Goal: Task Accomplishment & Management: Manage account settings

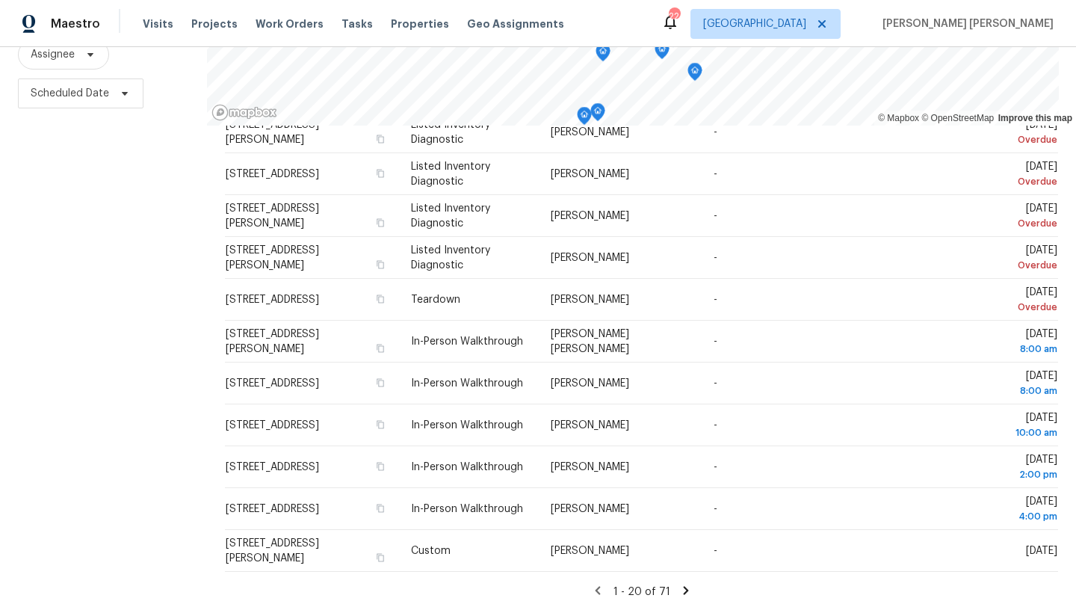
scroll to position [194, 0]
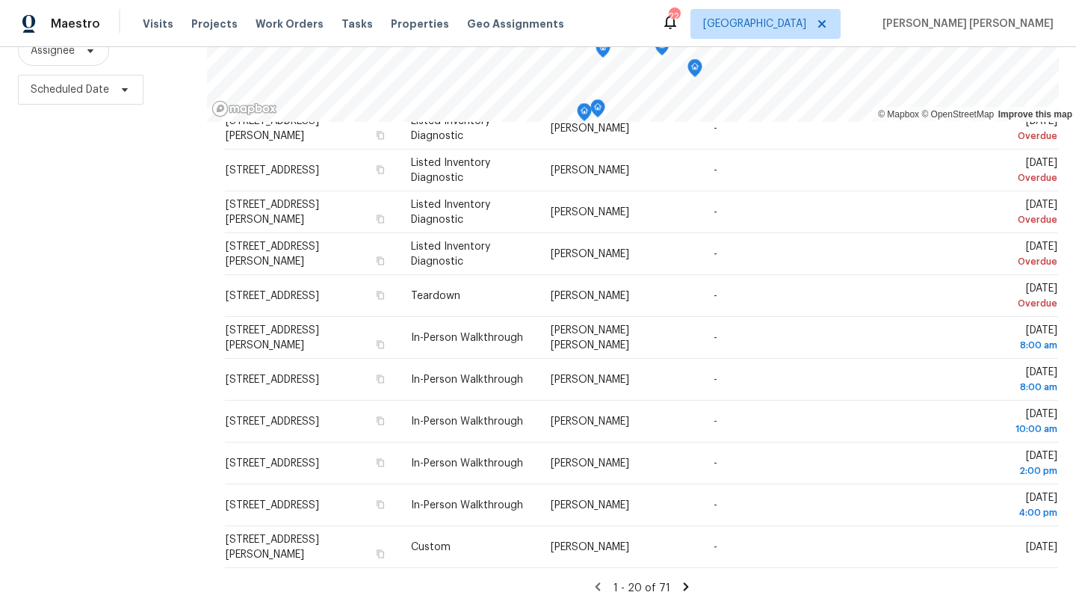
click at [686, 585] on icon at bounding box center [685, 586] width 13 height 13
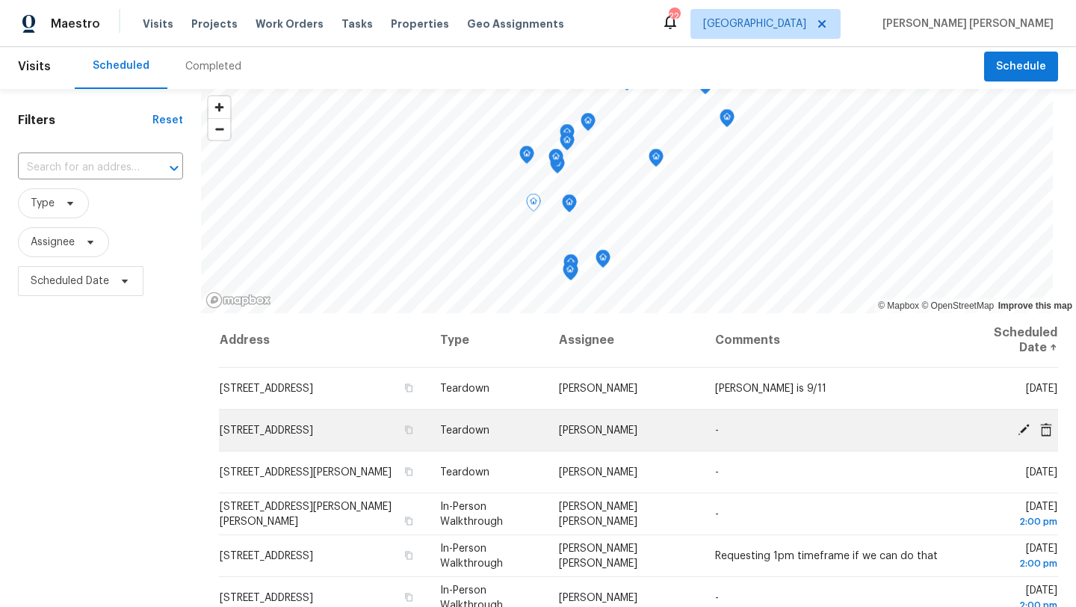
scroll to position [0, 0]
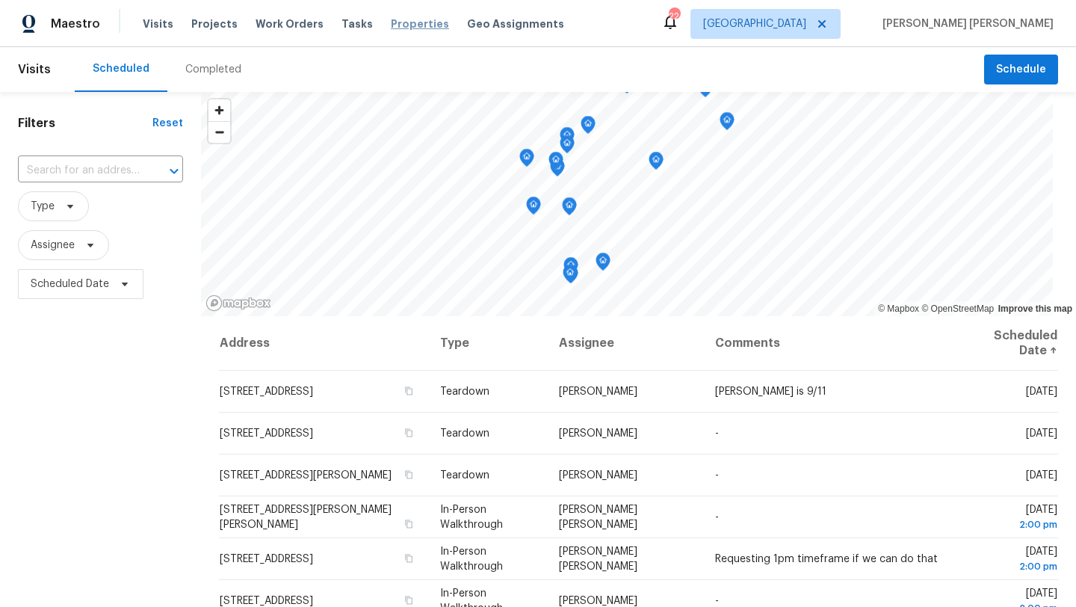
click at [391, 27] on span "Properties" at bounding box center [420, 23] width 58 height 15
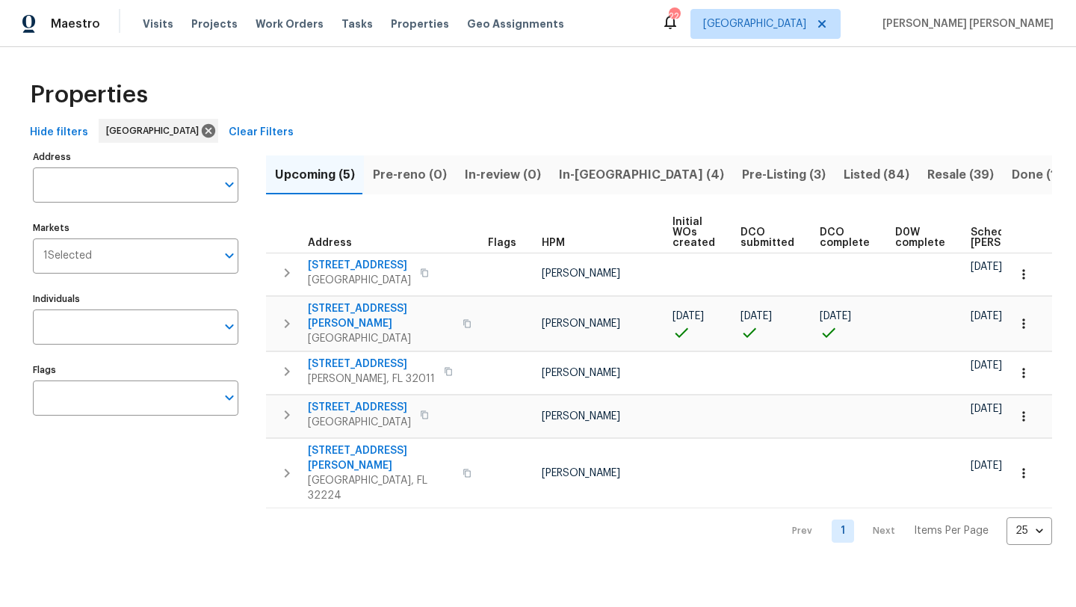
click at [578, 161] on button "In-[GEOGRAPHIC_DATA] (4)" at bounding box center [641, 174] width 183 height 39
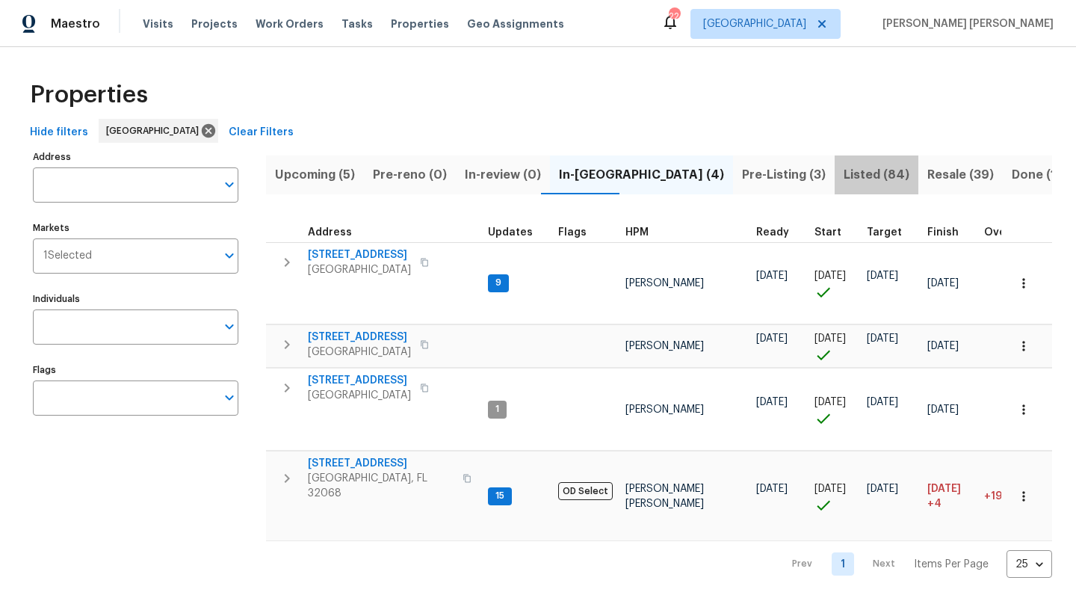
click at [843, 176] on span "Listed (84)" at bounding box center [876, 174] width 66 height 21
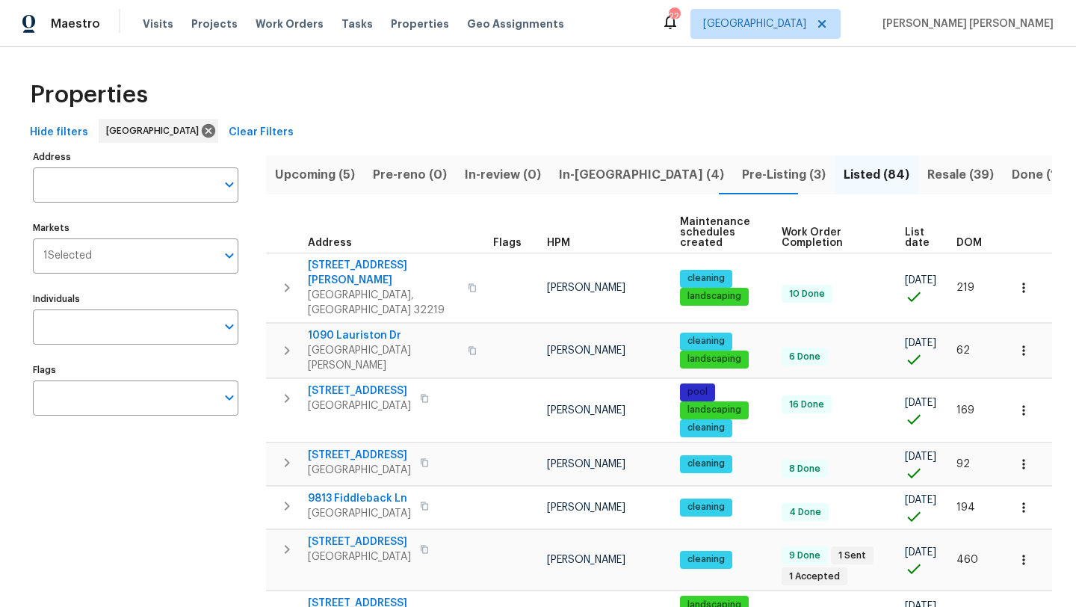
click at [559, 241] on span "HPM" at bounding box center [558, 243] width 23 height 10
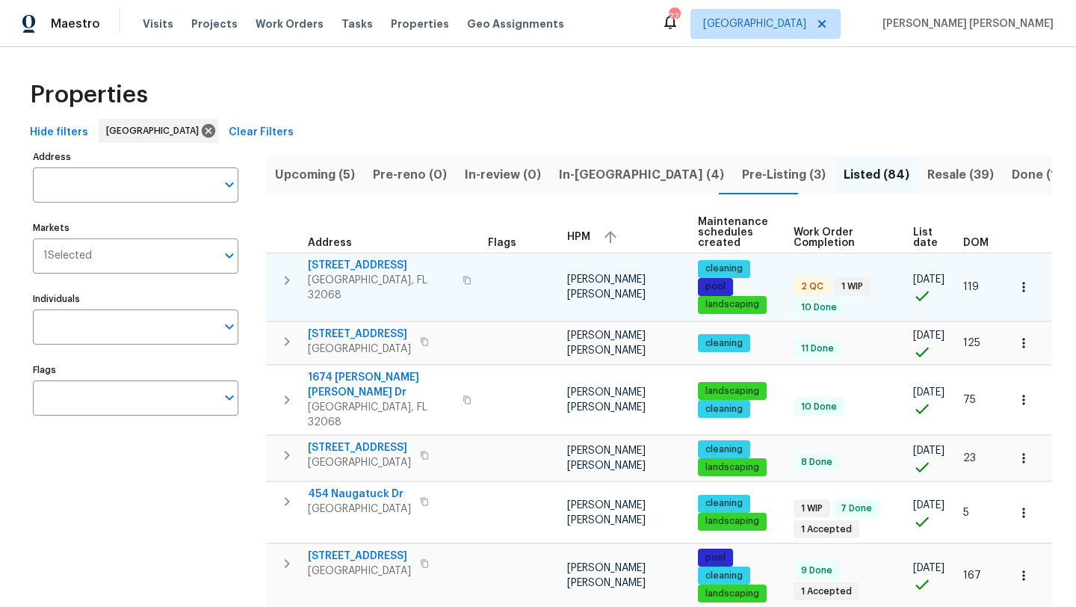
click at [374, 267] on span "[STREET_ADDRESS]" at bounding box center [381, 265] width 146 height 15
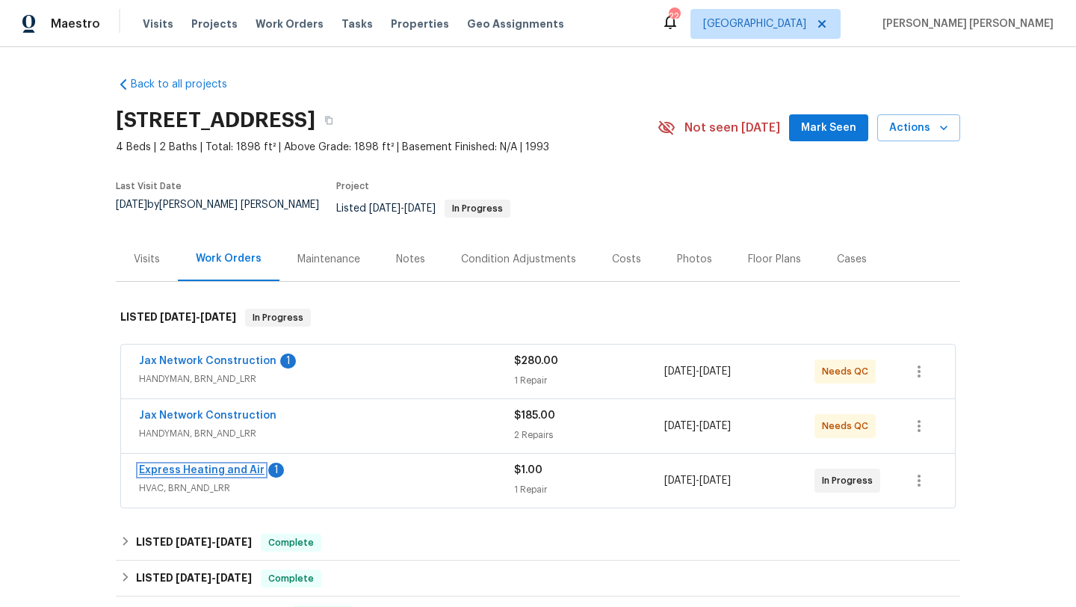
click at [225, 465] on link "Express Heating and Air" at bounding box center [202, 470] width 126 height 10
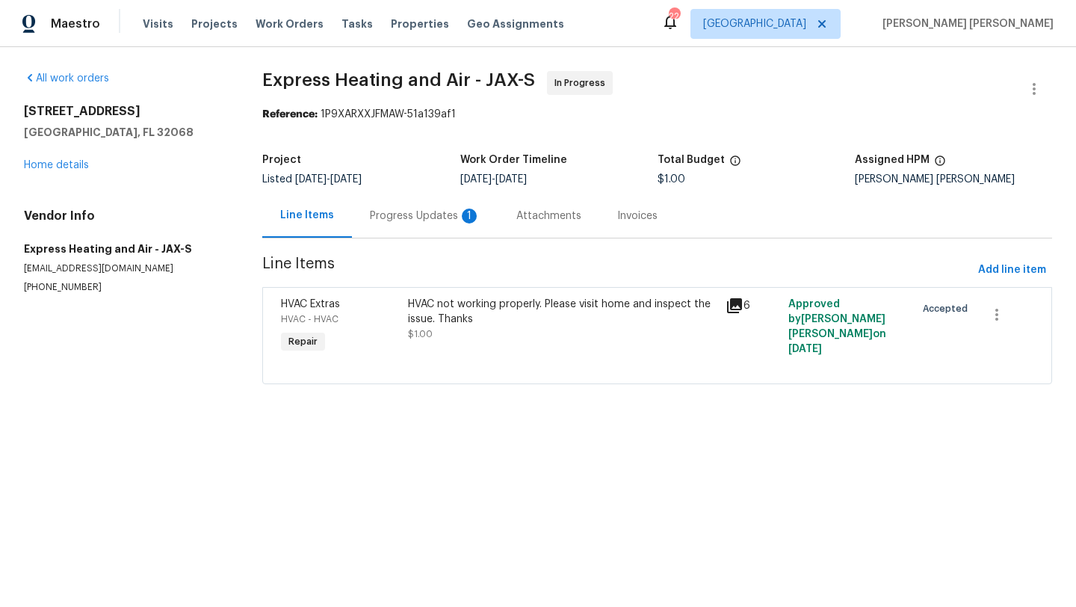
click at [445, 213] on div "Progress Updates 1" at bounding box center [425, 215] width 111 height 15
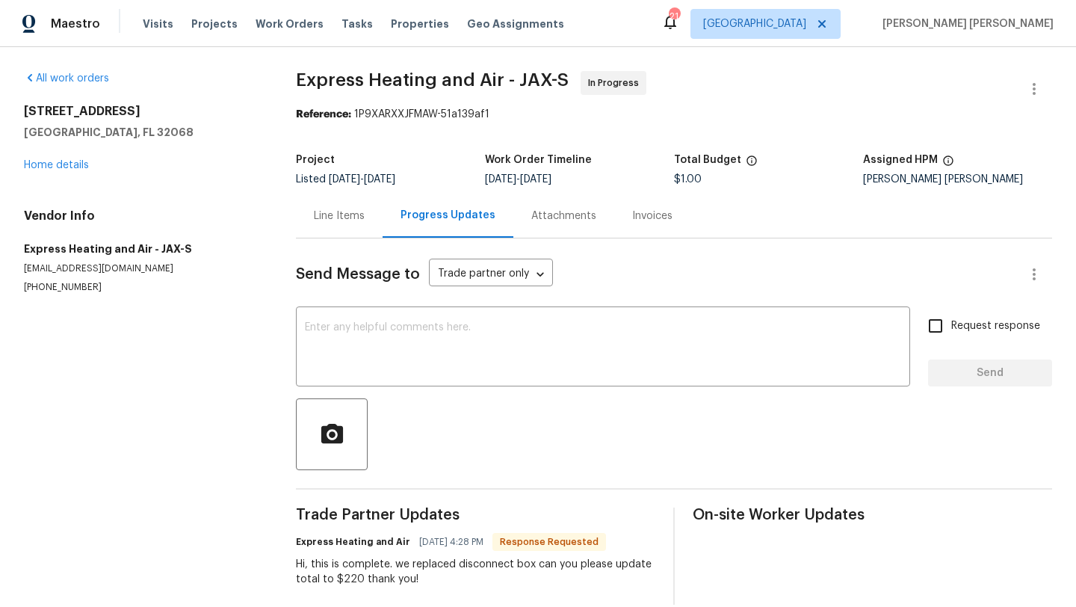
scroll to position [22, 0]
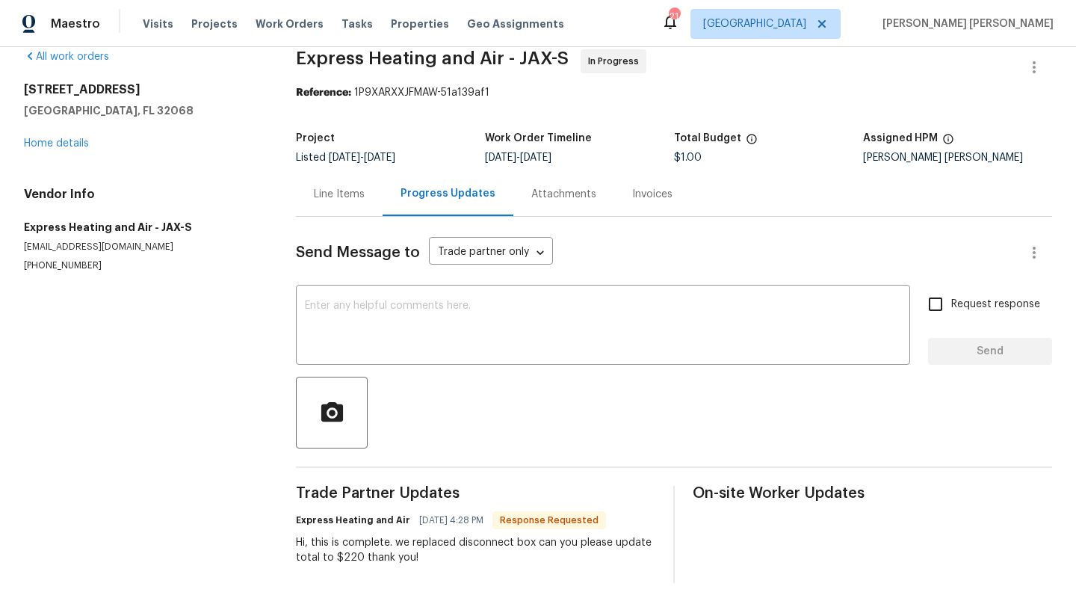
click at [332, 198] on div "Line Items" at bounding box center [339, 194] width 51 height 15
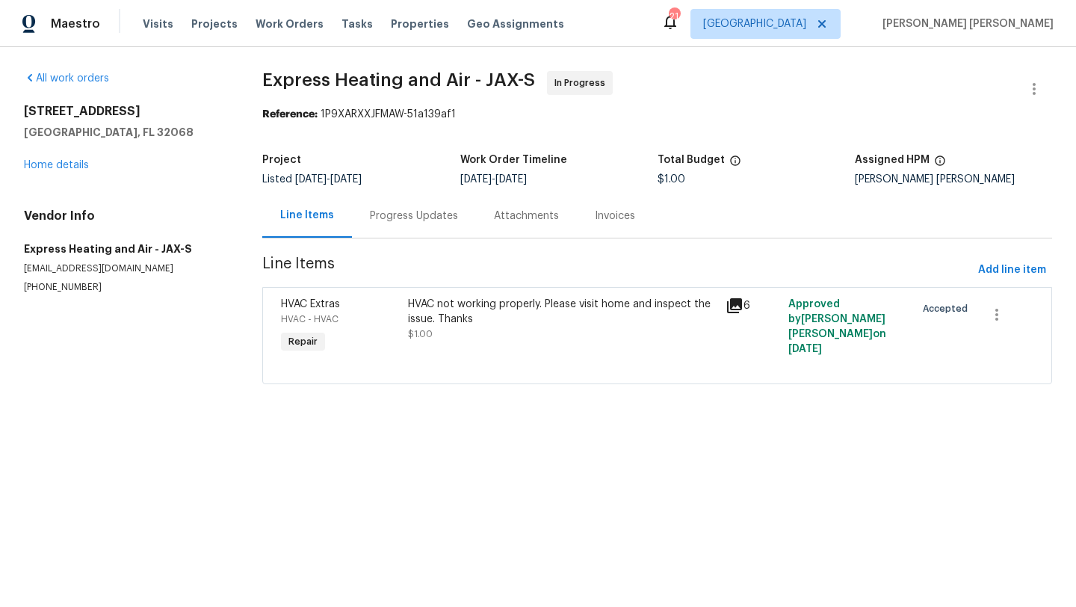
click at [738, 307] on icon at bounding box center [734, 306] width 18 height 18
click at [409, 205] on div "Progress Updates" at bounding box center [414, 215] width 124 height 44
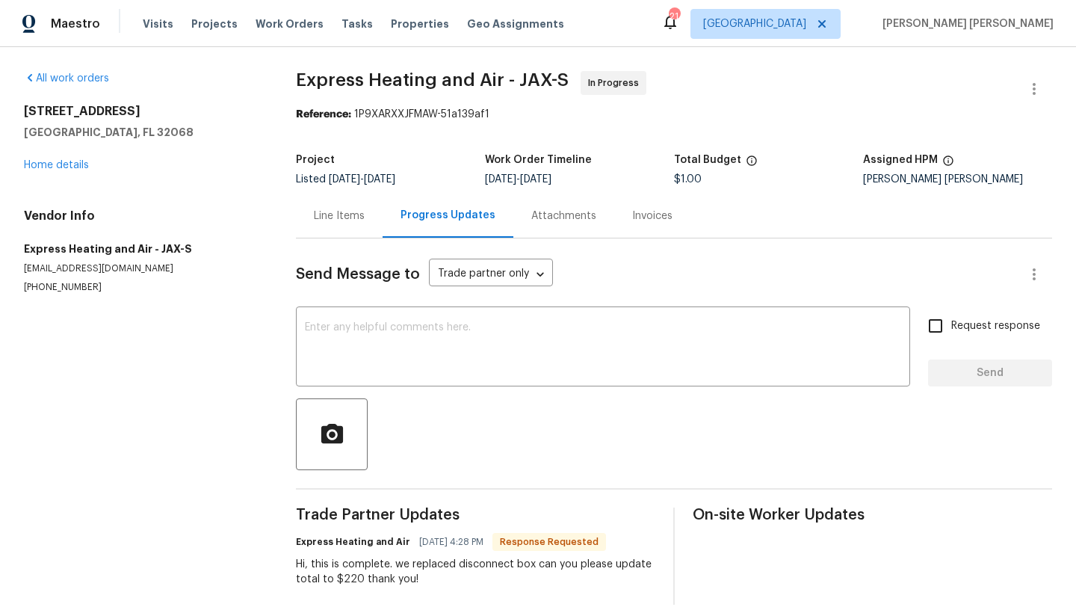
click at [356, 232] on div "Line Items" at bounding box center [339, 215] width 87 height 44
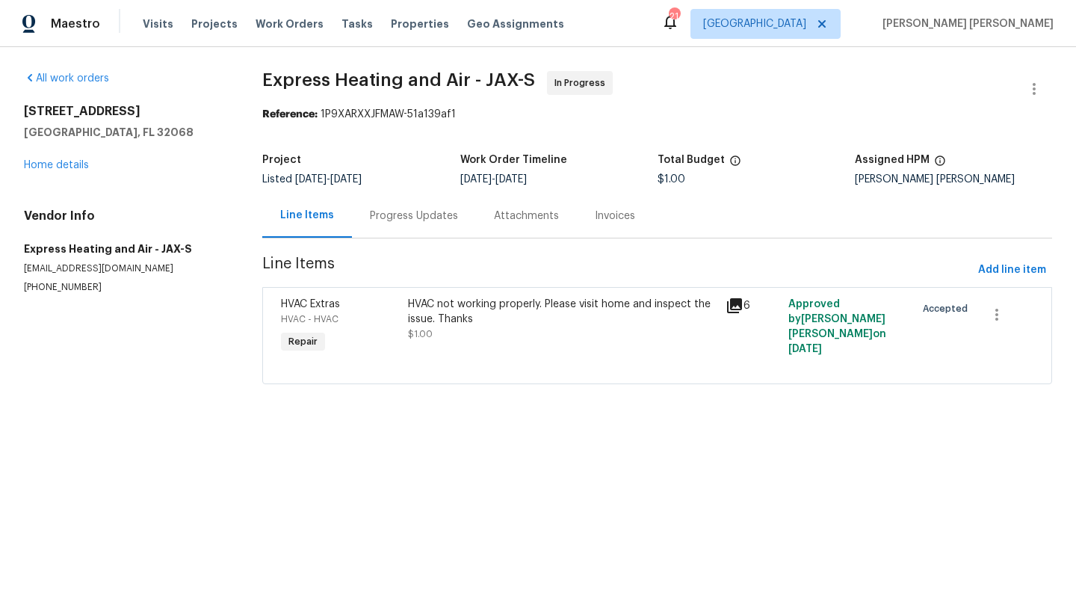
click at [447, 320] on div "HVAC not working properly. Please visit home and inspect the issue. Thanks" at bounding box center [562, 312] width 308 height 30
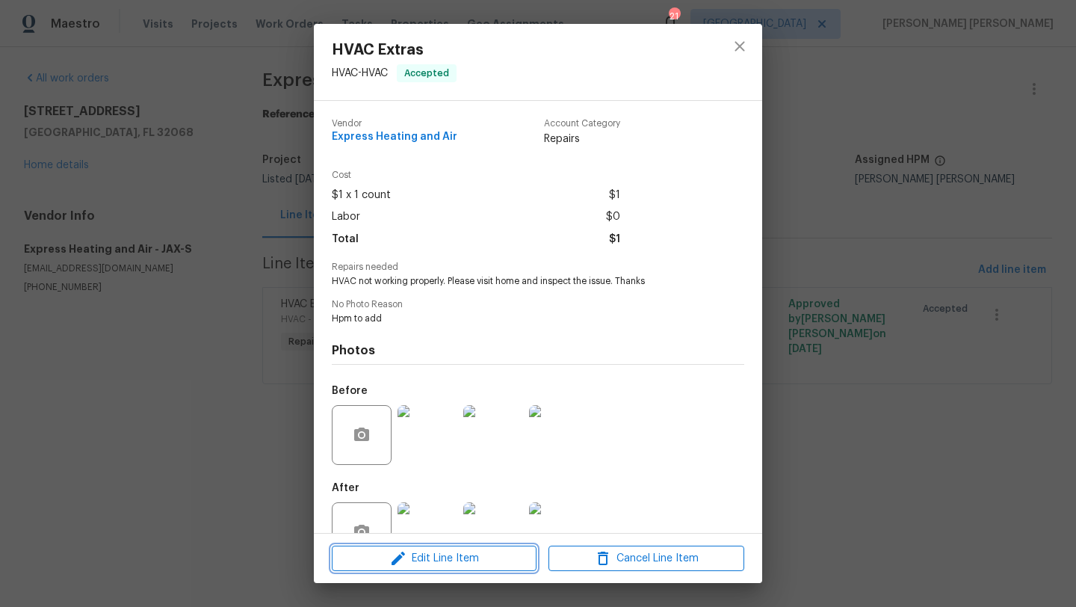
click at [445, 556] on span "Edit Line Item" at bounding box center [434, 558] width 196 height 19
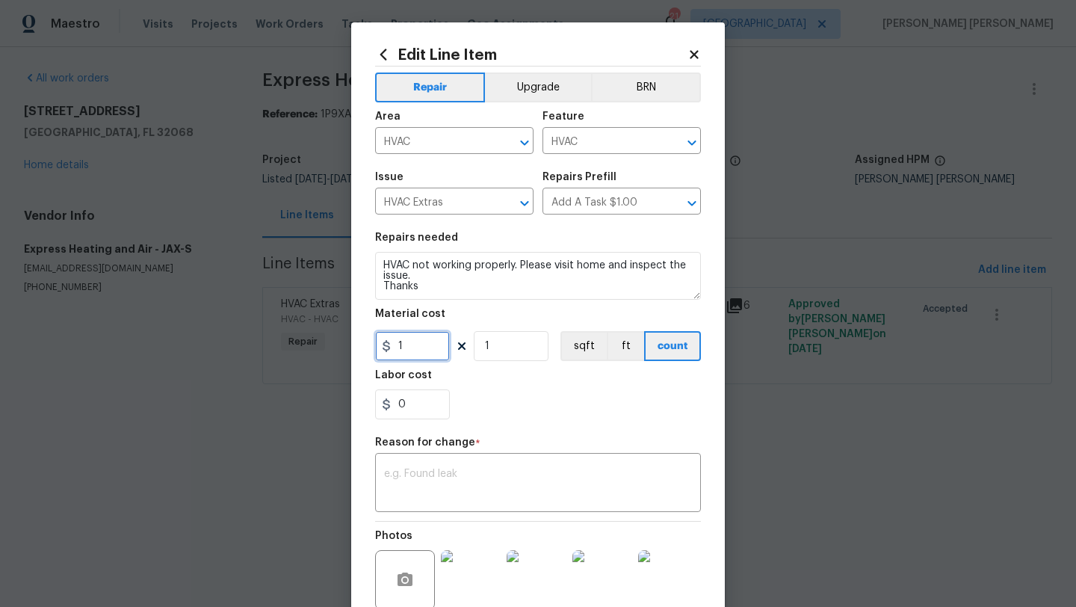
click at [427, 355] on input "1" at bounding box center [412, 346] width 75 height 30
type input "220"
click at [475, 473] on textarea at bounding box center [538, 483] width 308 height 31
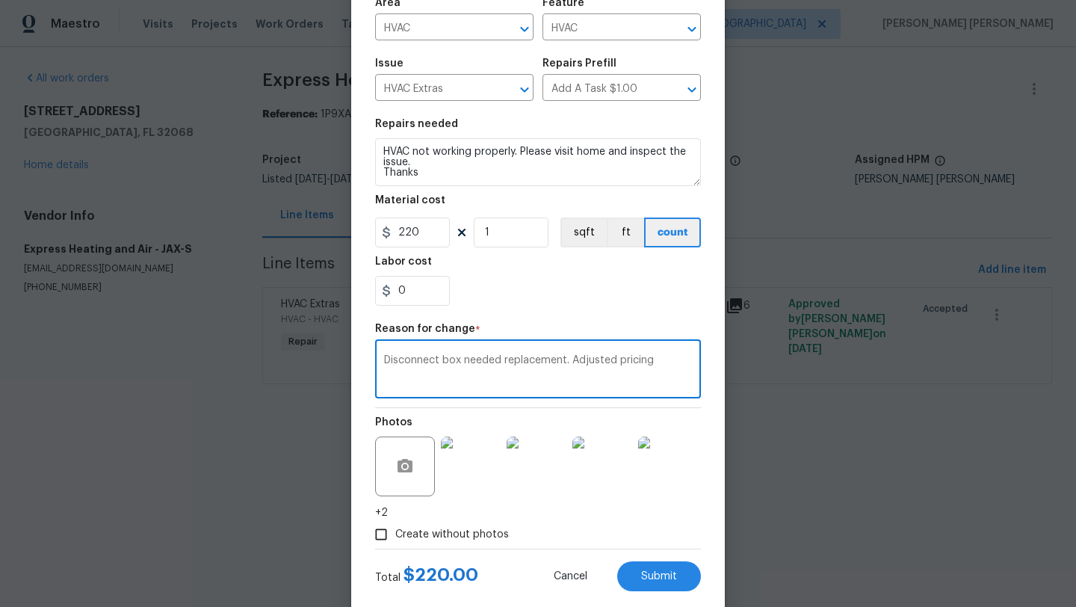
scroll to position [123, 0]
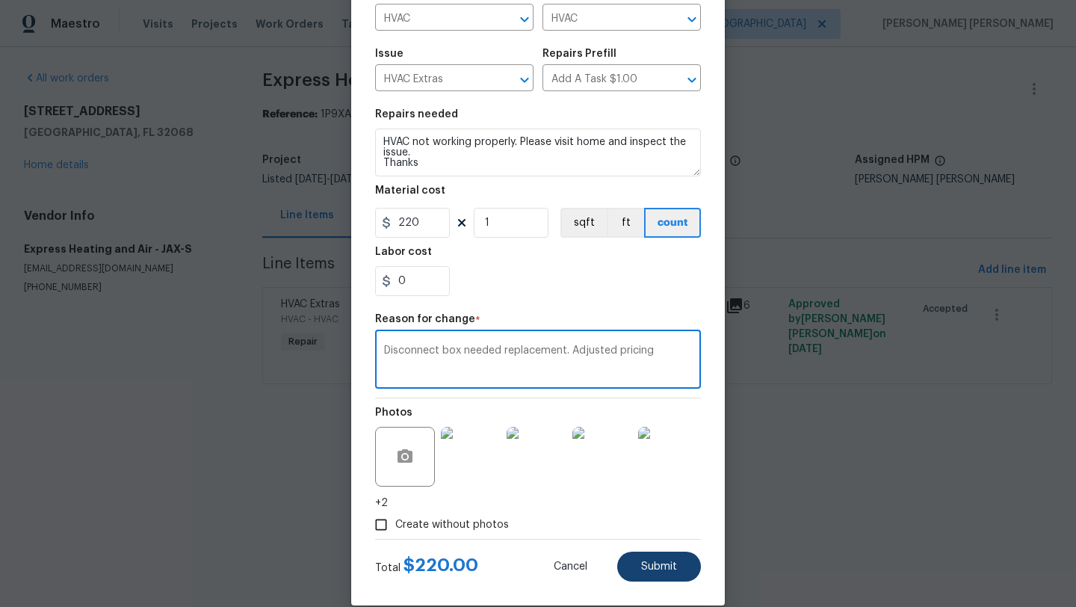
type textarea "Disconnect box needed replacement. Adjusted pricing"
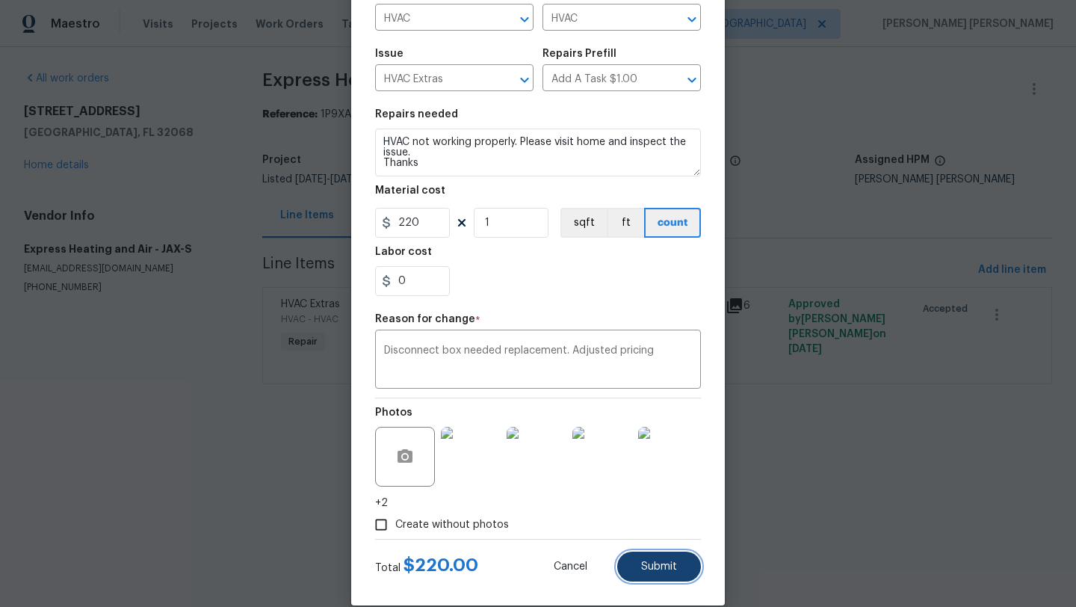
click at [660, 566] on span "Submit" at bounding box center [659, 566] width 36 height 11
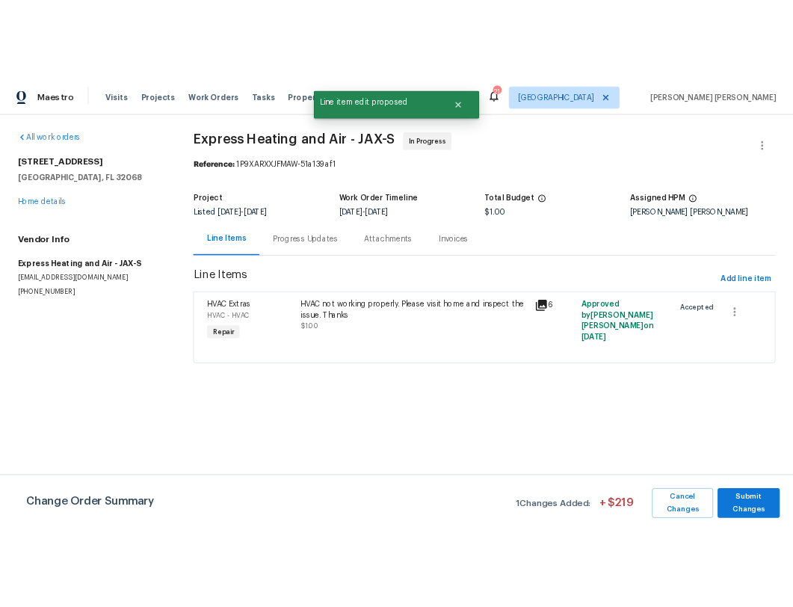
scroll to position [0, 0]
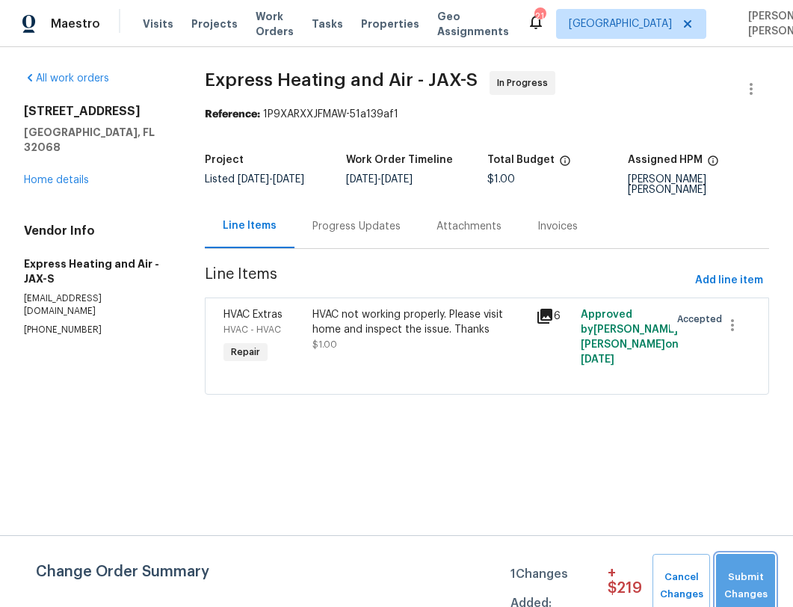
click at [764, 580] on span "Submit Changes" at bounding box center [745, 586] width 44 height 34
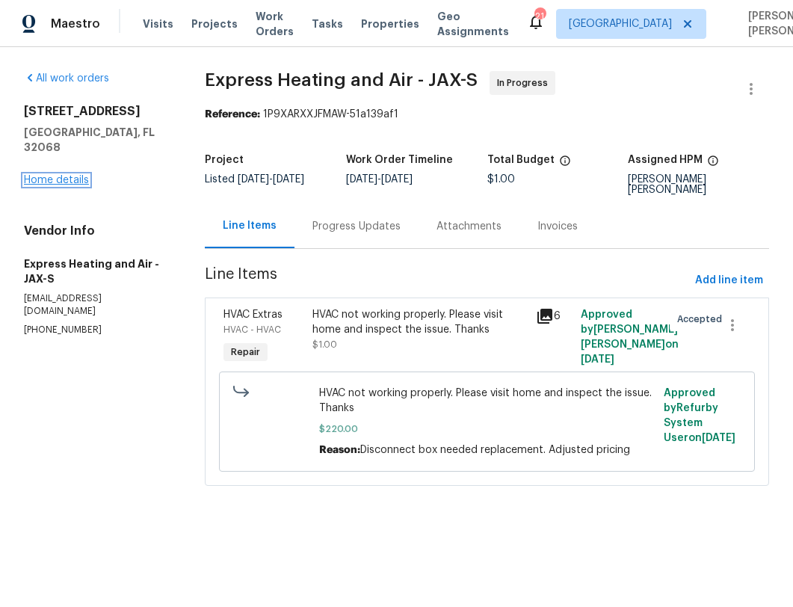
click at [77, 175] on link "Home details" at bounding box center [56, 180] width 65 height 10
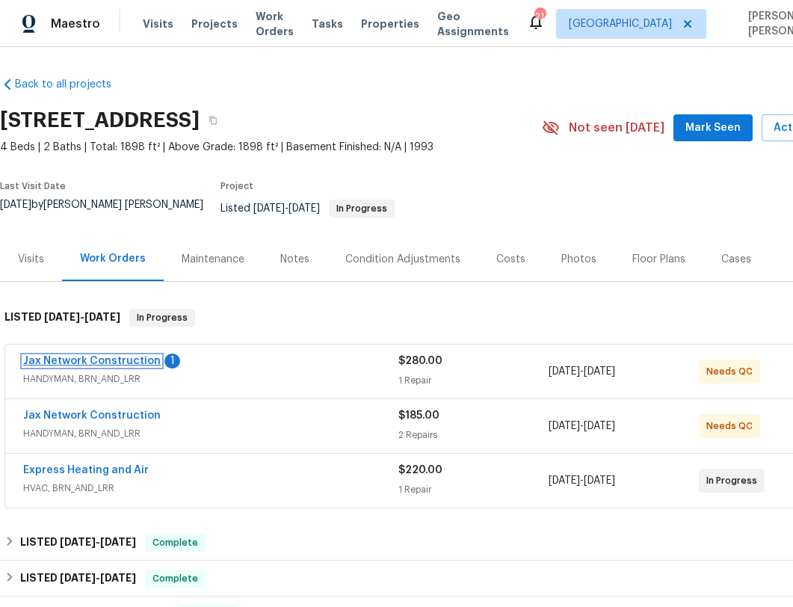
click at [126, 356] on link "Jax Network Construction" at bounding box center [91, 361] width 137 height 10
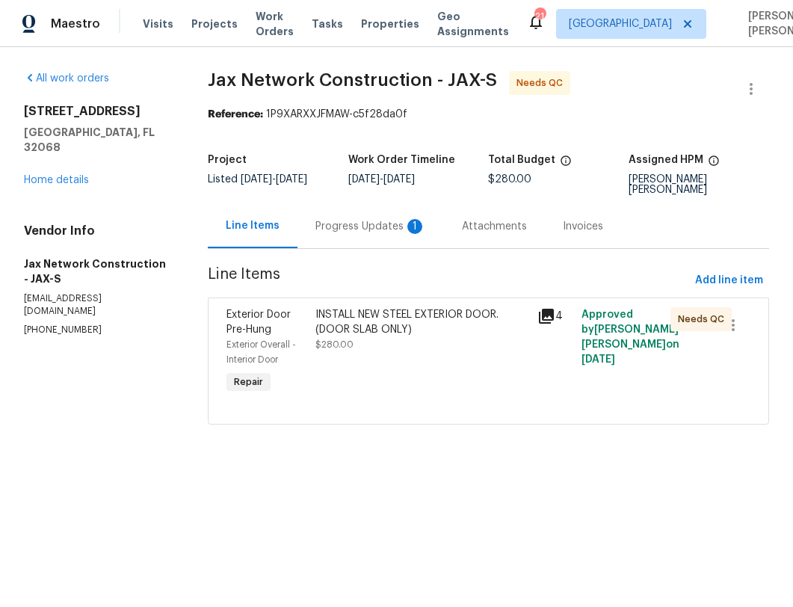
click at [368, 192] on div "Project Listed 8/15/2025 - 9/8/2025 Work Order Timeline 9/4/2025 - 9/8/2025 Tot…" at bounding box center [488, 175] width 561 height 58
click at [368, 219] on div "Progress Updates 1" at bounding box center [370, 226] width 111 height 15
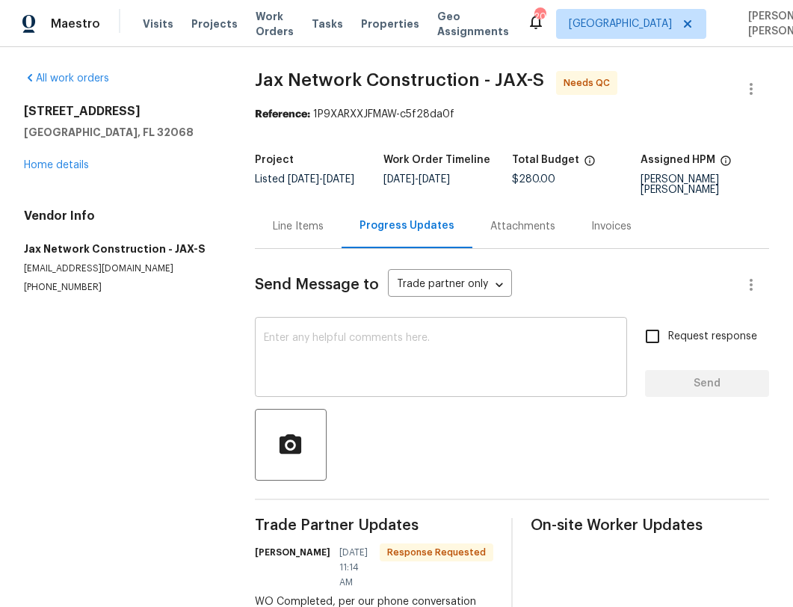
scroll to position [47, 0]
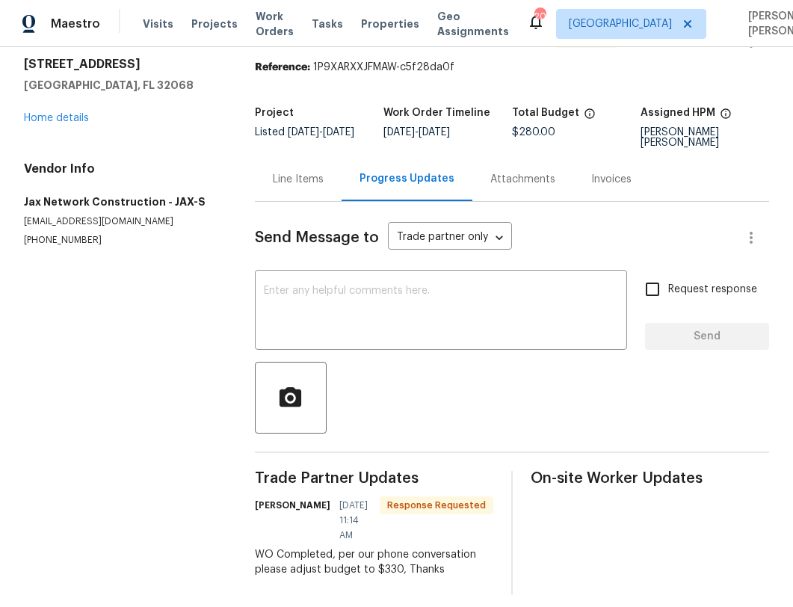
click at [308, 185] on div "Line Items" at bounding box center [298, 179] width 51 height 15
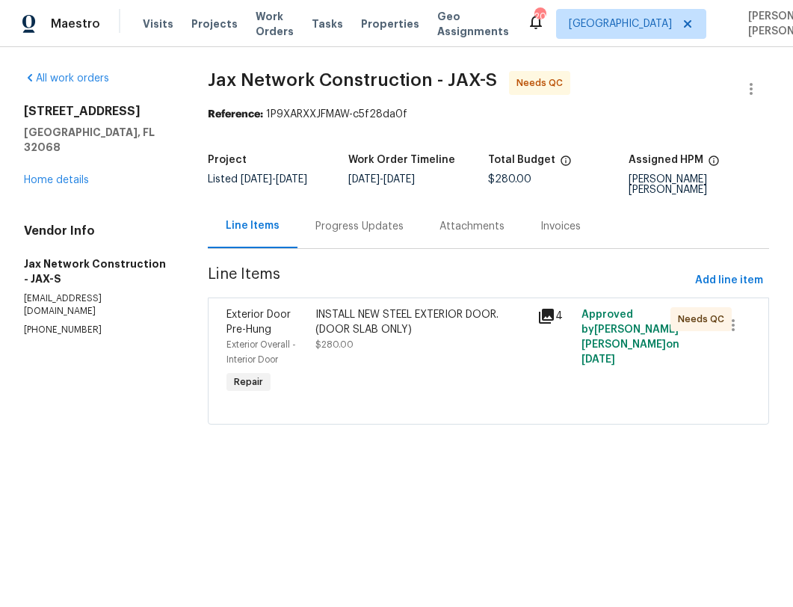
click at [385, 307] on div "INSTALL NEW STEEL EXTERIOR DOOR. (DOOR SLAB ONLY)" at bounding box center [421, 322] width 213 height 30
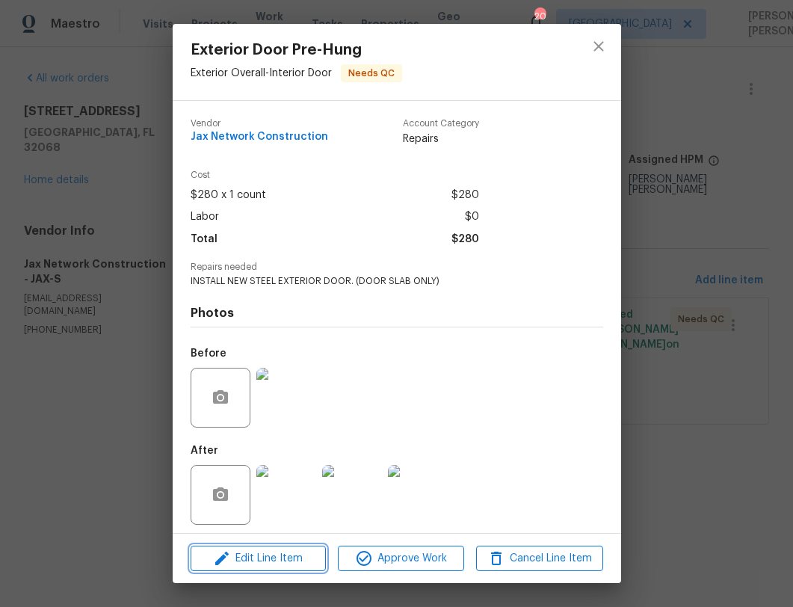
click at [272, 557] on span "Edit Line Item" at bounding box center [258, 558] width 126 height 19
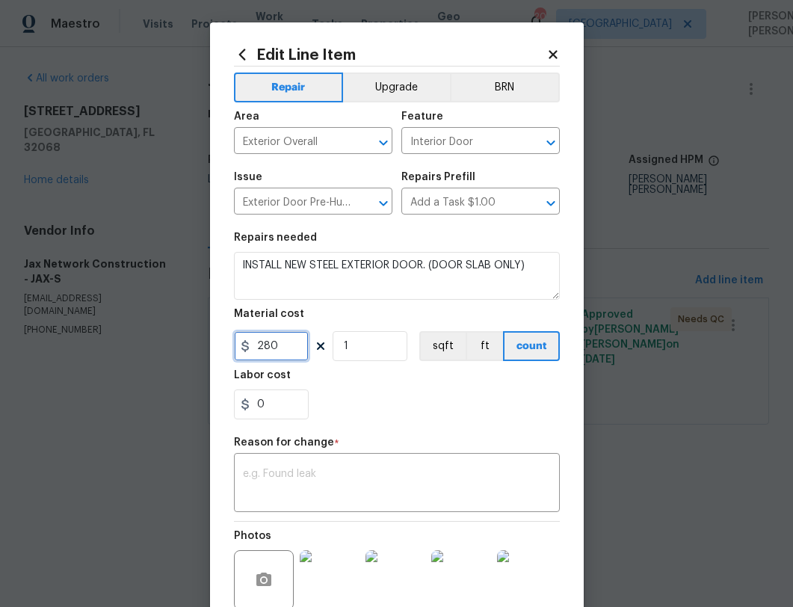
click at [291, 351] on input "280" at bounding box center [271, 346] width 75 height 30
type input "330"
click at [303, 482] on textarea at bounding box center [397, 483] width 308 height 31
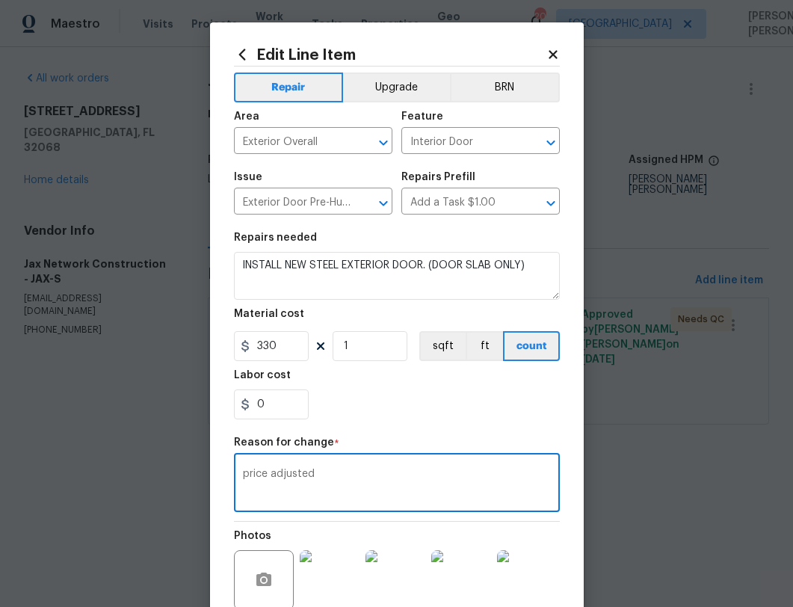
type textarea "price adjusted"
click at [328, 584] on img at bounding box center [330, 580] width 60 height 60
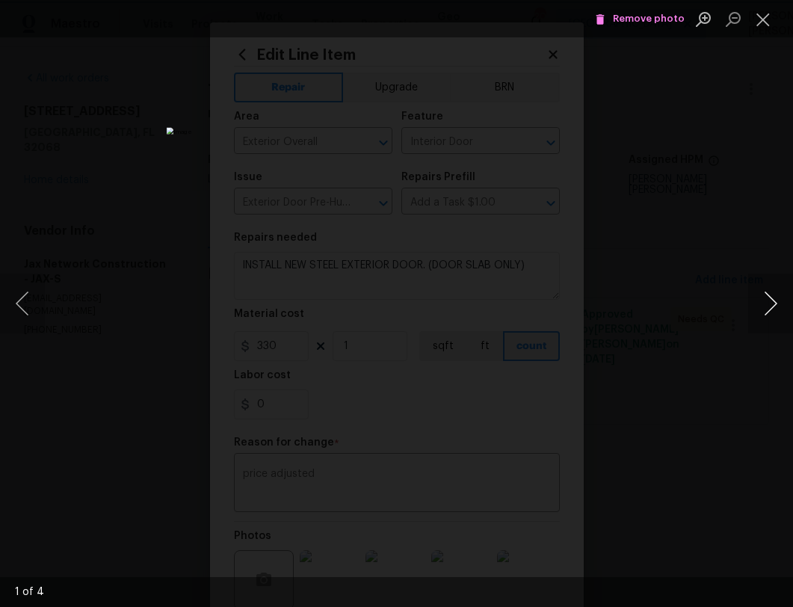
click at [768, 293] on button "Next image" at bounding box center [770, 303] width 45 height 60
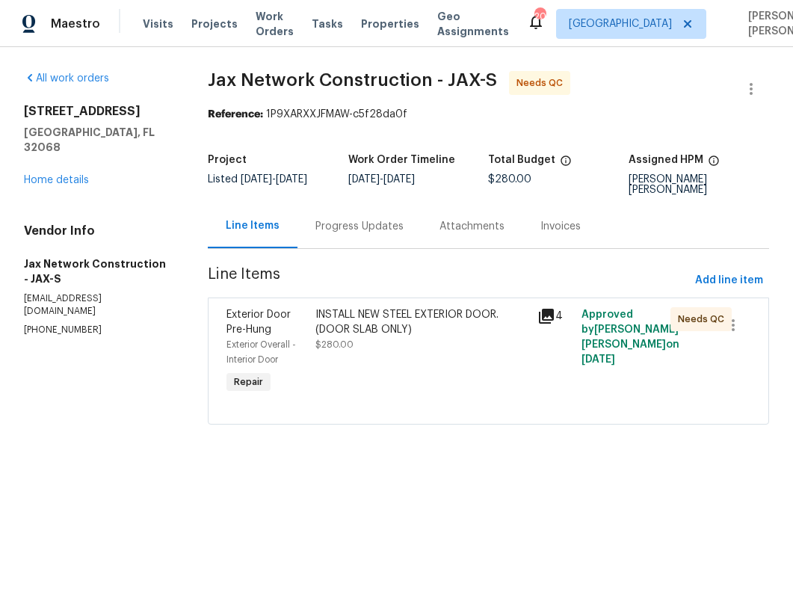
click at [377, 229] on div "Progress Updates" at bounding box center [359, 226] width 124 height 44
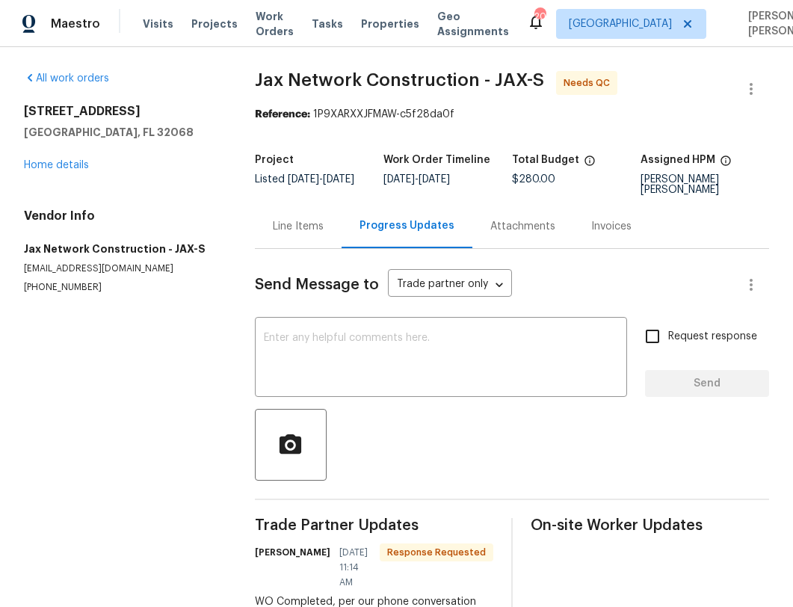
click at [315, 238] on div "Line Items" at bounding box center [298, 226] width 87 height 44
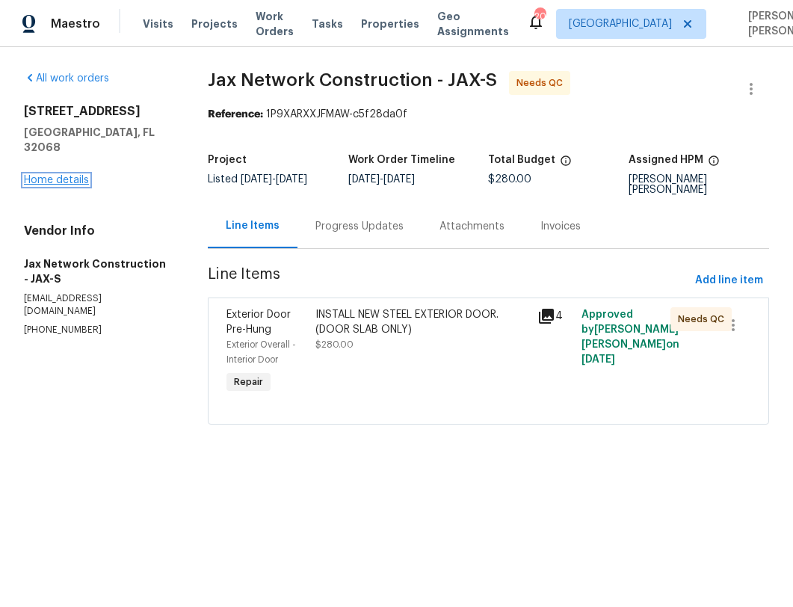
click at [72, 175] on link "Home details" at bounding box center [56, 180] width 65 height 10
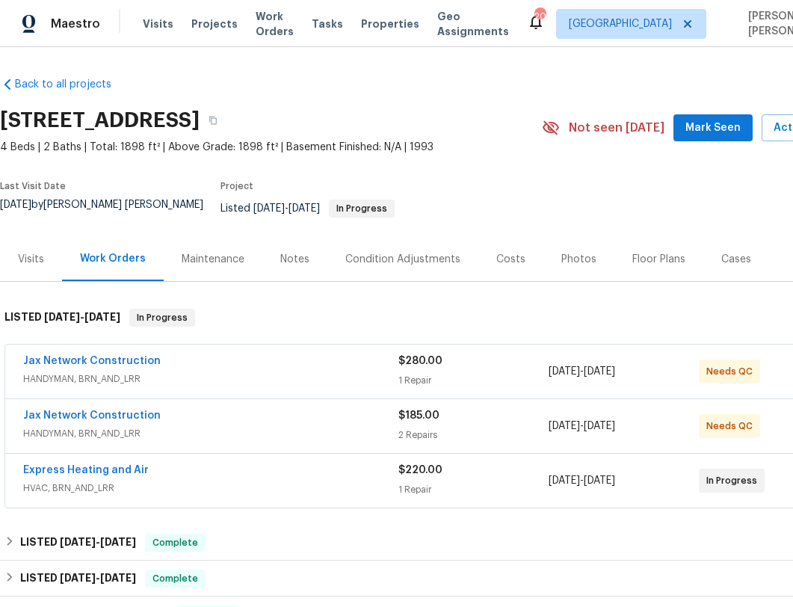
click at [134, 356] on span "Jax Network Construction" at bounding box center [91, 360] width 137 height 15
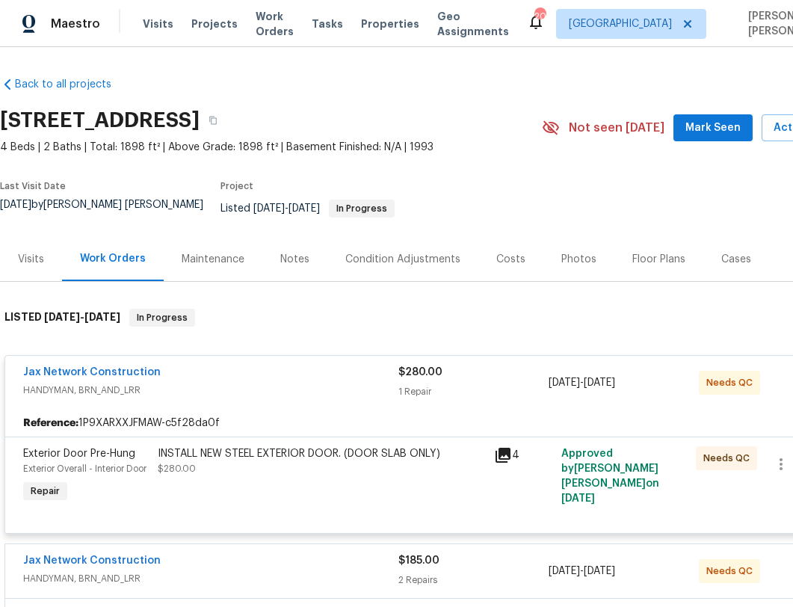
click at [235, 460] on div "INSTALL NEW STEEL EXTERIOR DOOR. (DOOR SLAB ONLY) $280.00" at bounding box center [321, 461] width 327 height 30
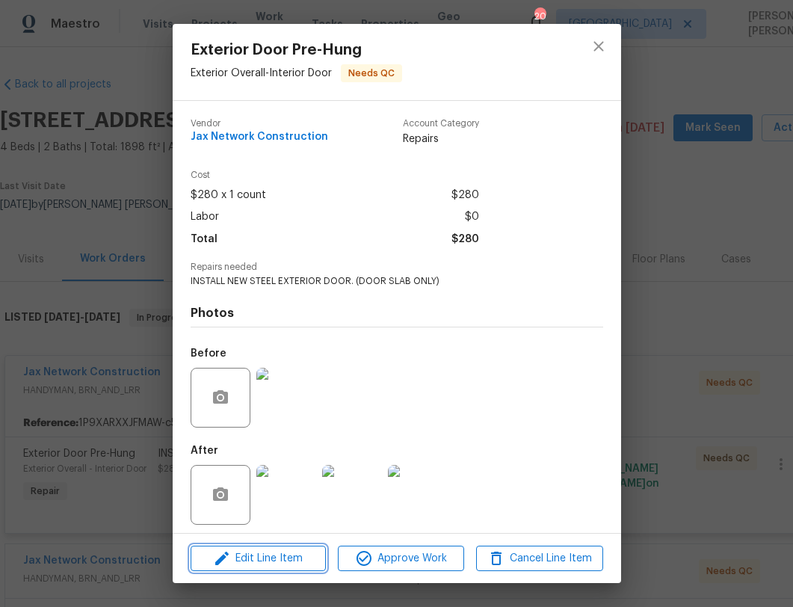
click at [317, 556] on span "Edit Line Item" at bounding box center [258, 558] width 126 height 19
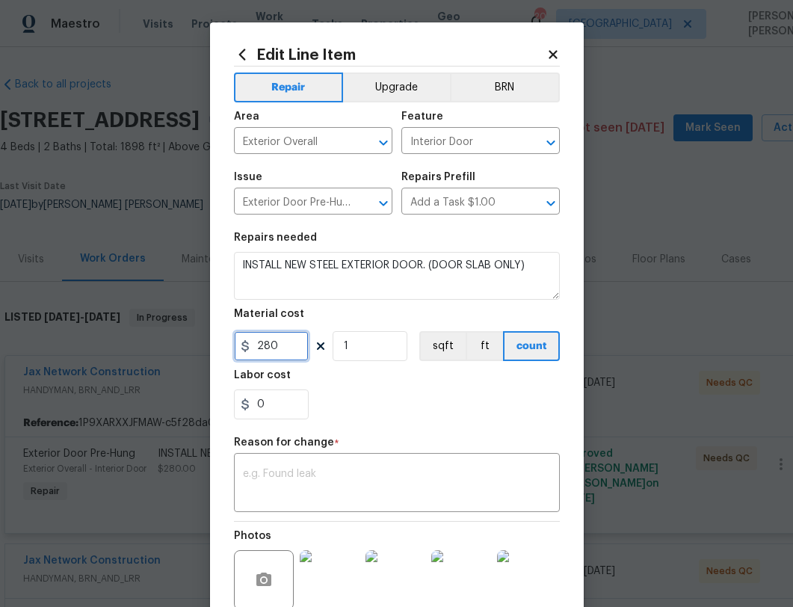
click at [300, 347] on input "280" at bounding box center [271, 346] width 75 height 30
type input "330"
click at [339, 485] on textarea at bounding box center [397, 483] width 308 height 31
click at [472, 444] on div "Reason for change *" at bounding box center [397, 446] width 326 height 19
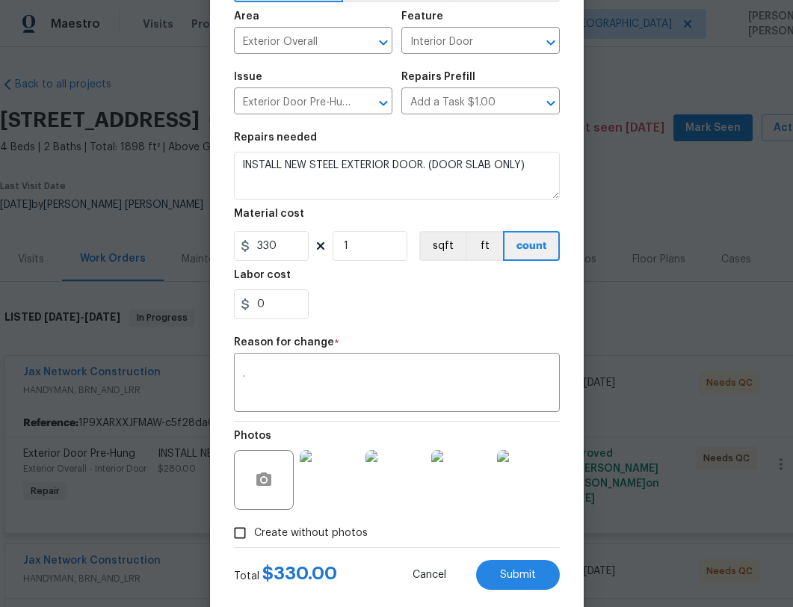
scroll to position [130, 0]
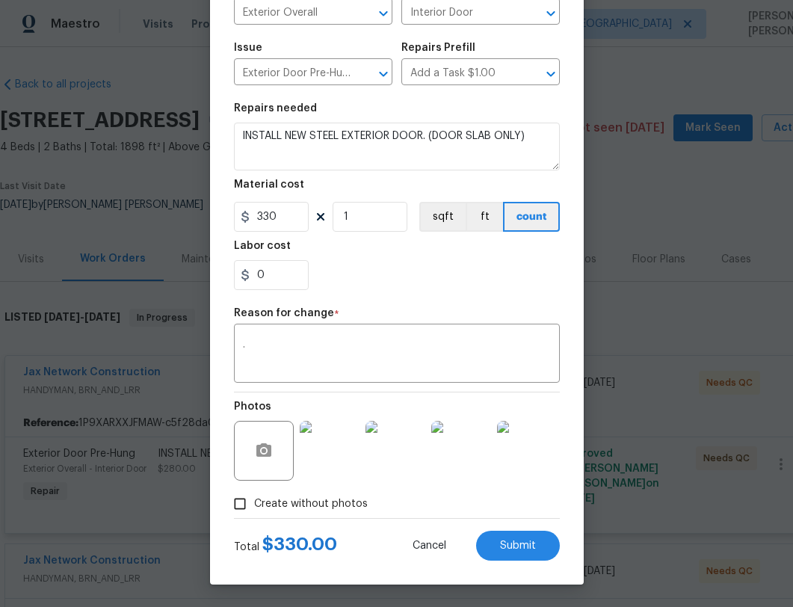
click at [391, 384] on div "Repair Upgrade BRN Area Exterior Overall ​ Feature Interior Door ​ Issue Exteri…" at bounding box center [397, 227] width 326 height 580
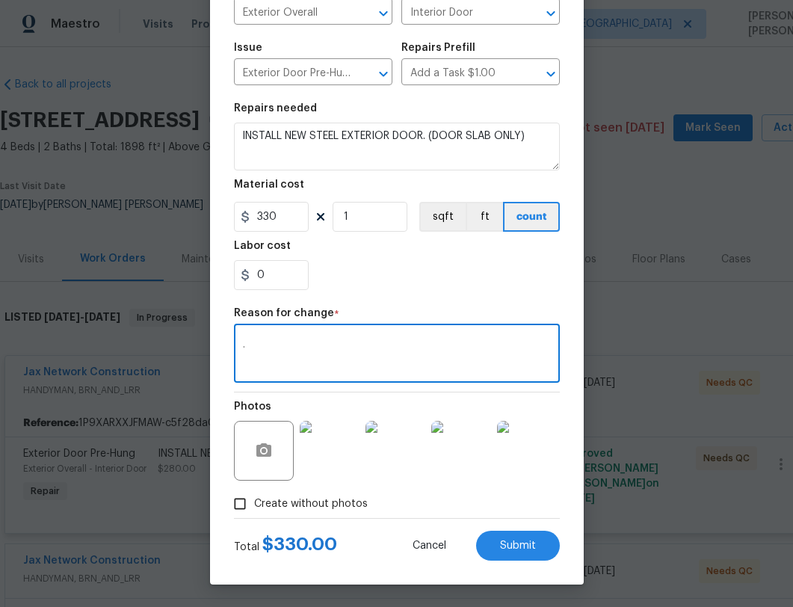
click at [396, 344] on textarea "." at bounding box center [397, 354] width 308 height 31
click at [303, 347] on textarea "price adjustement" at bounding box center [397, 354] width 308 height 31
click at [304, 347] on textarea "price adjustement" at bounding box center [397, 354] width 308 height 31
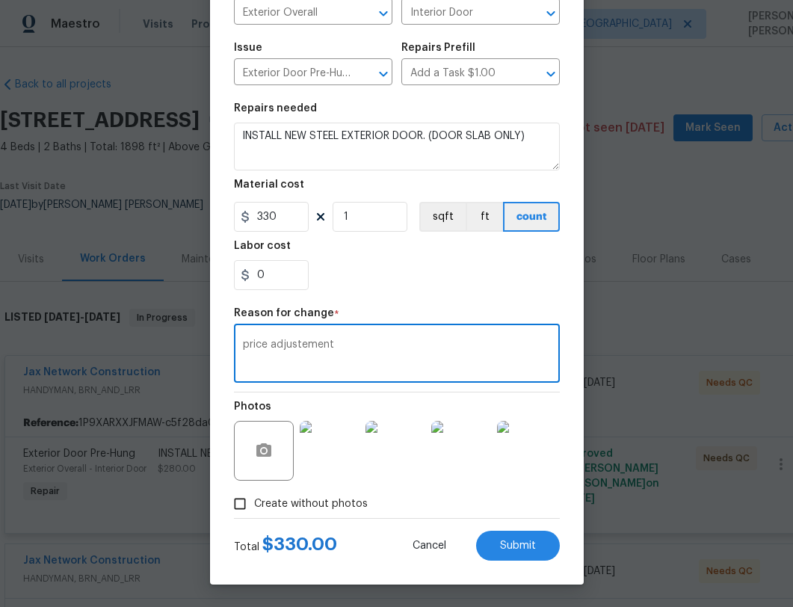
click at [296, 359] on textarea "price adjustement" at bounding box center [397, 354] width 308 height 31
click at [292, 341] on textarea "price adjustement" at bounding box center [397, 354] width 308 height 31
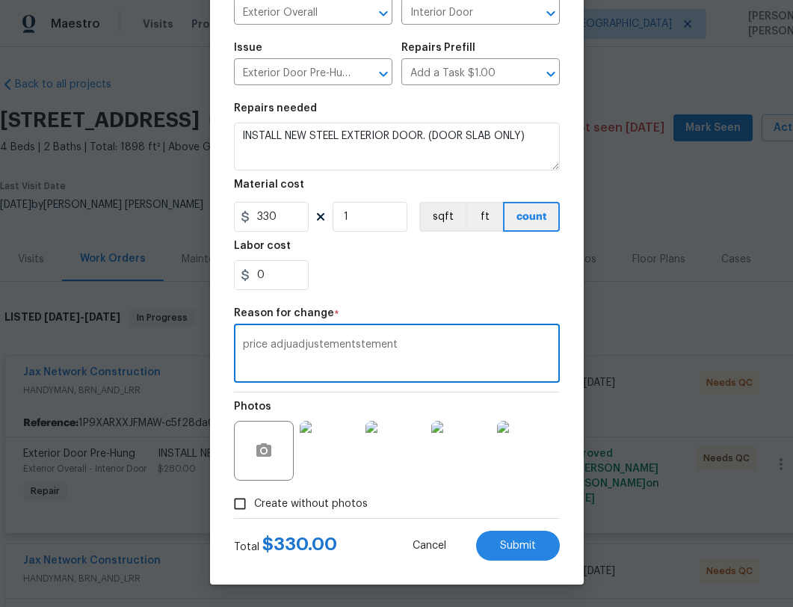
click at [347, 359] on textarea "price adjuadjustementstement" at bounding box center [397, 354] width 308 height 31
click at [406, 347] on textarea "price adjuadjustementstement" at bounding box center [397, 354] width 308 height 31
type textarea "price adjustment"
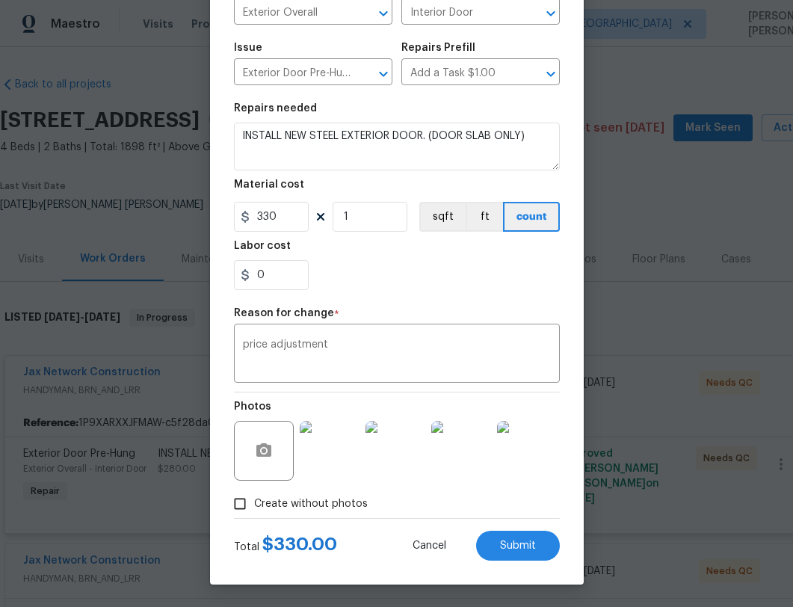
click at [566, 395] on div "Edit Line Item Repair Upgrade BRN Area Exterior Overall ​ Feature Interior Door…" at bounding box center [397, 238] width 374 height 691
click at [515, 548] on span "Submit" at bounding box center [518, 545] width 36 height 11
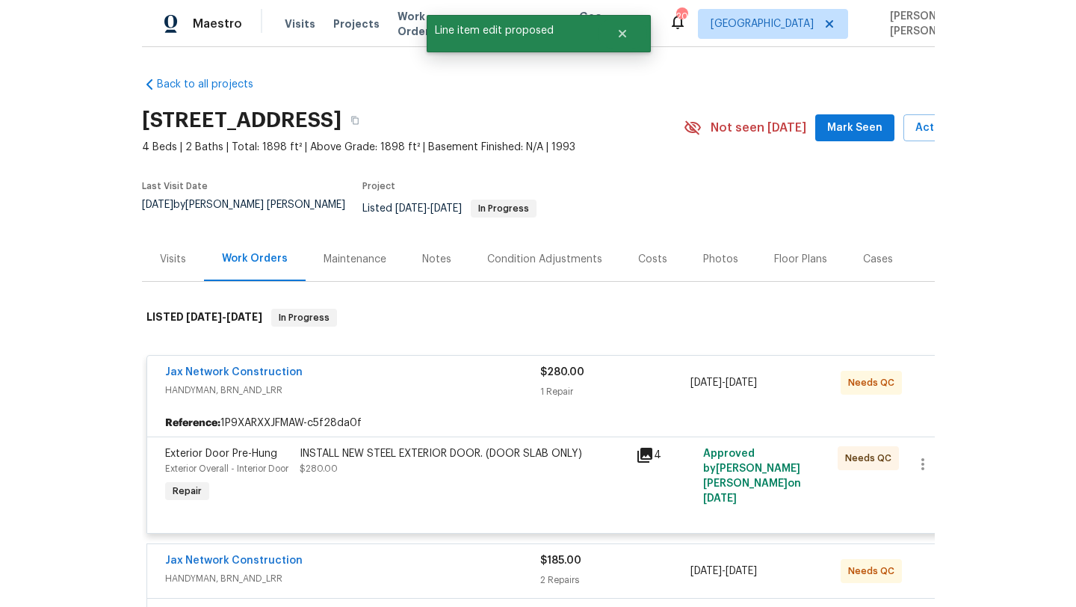
scroll to position [0, 0]
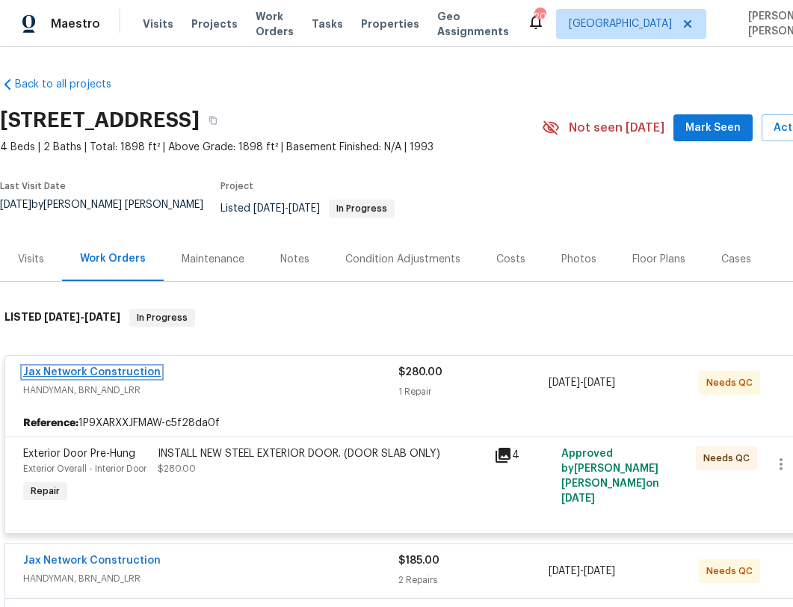
click at [102, 367] on link "Jax Network Construction" at bounding box center [91, 372] width 137 height 10
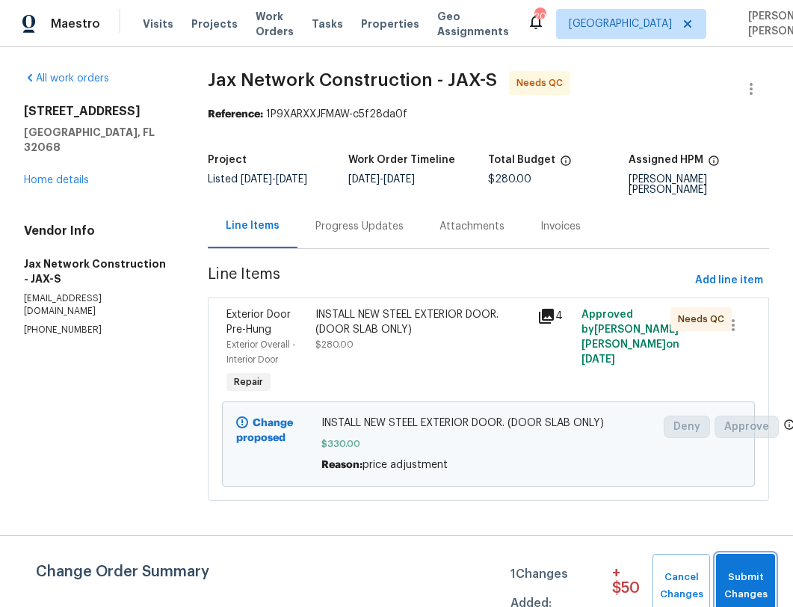
click at [742, 587] on span "Submit Changes" at bounding box center [745, 586] width 44 height 34
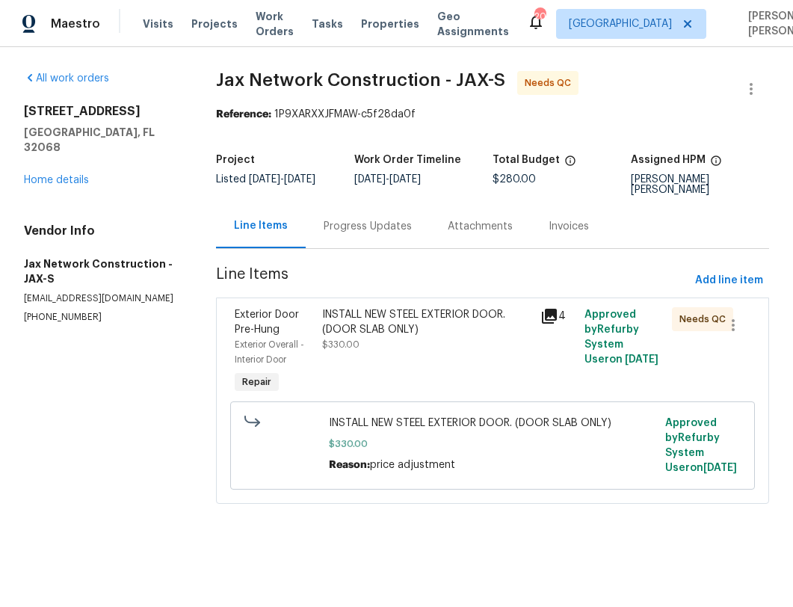
click at [52, 173] on div "All work orders 3055 Nautilus Rd Middleburg, FL 32068 Home details Vendor Info …" at bounding box center [102, 197] width 156 height 253
click at [61, 175] on link "Home details" at bounding box center [56, 180] width 65 height 10
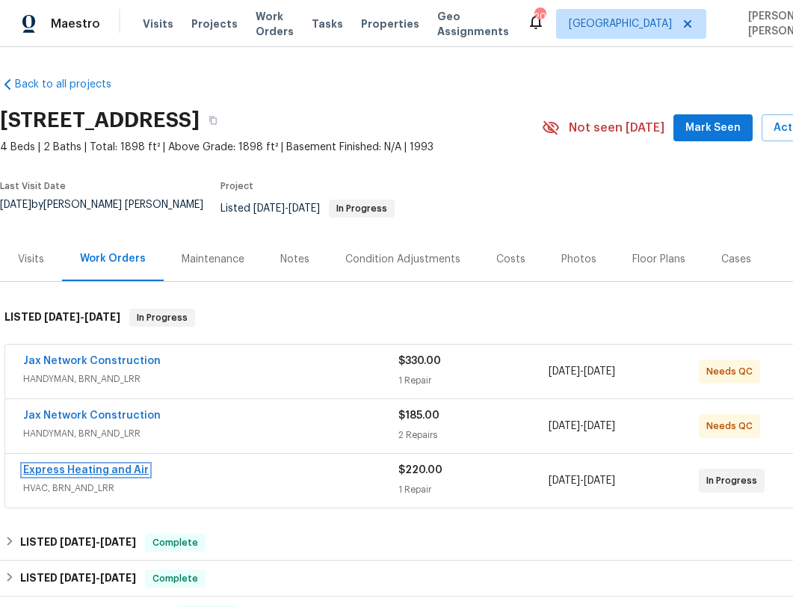
click at [126, 465] on link "Express Heating and Air" at bounding box center [86, 470] width 126 height 10
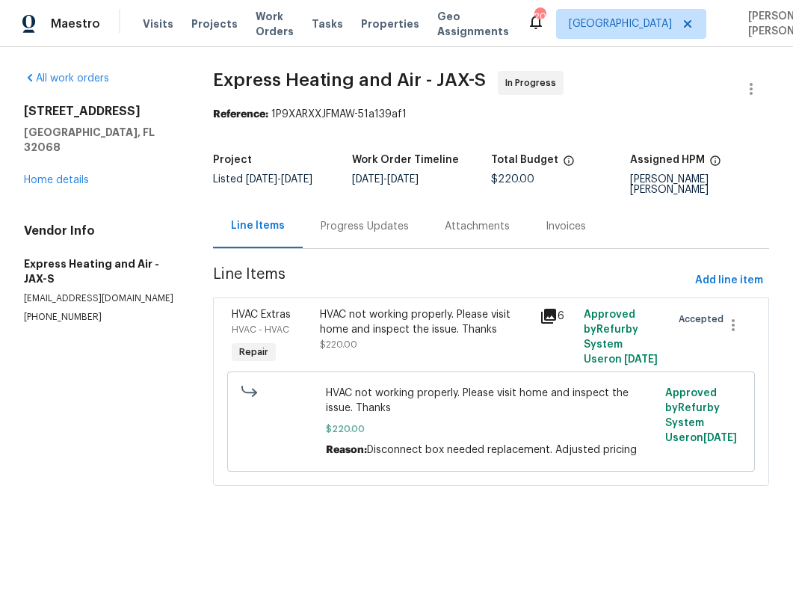
click at [397, 318] on div "HVAC not working properly. Please visit home and inspect the issue. Thanks" at bounding box center [425, 322] width 211 height 30
click at [79, 175] on link "Home details" at bounding box center [56, 180] width 65 height 10
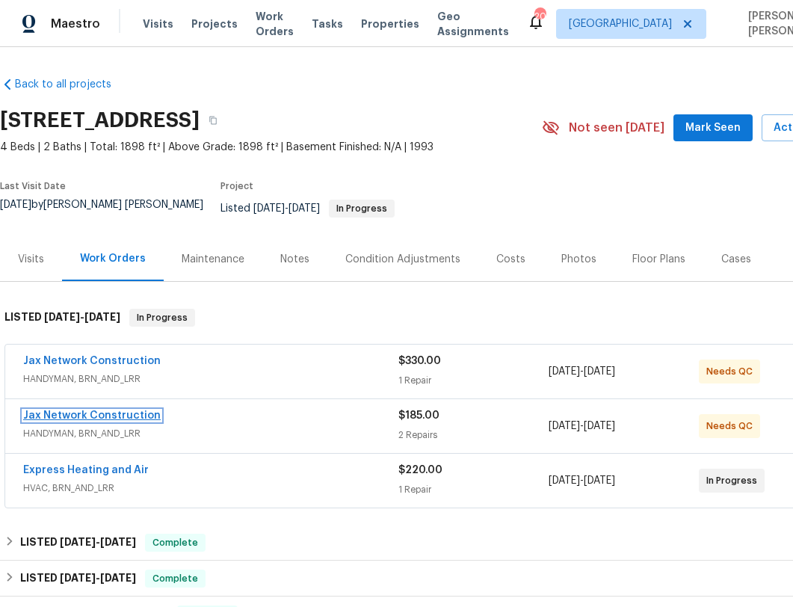
click at [140, 410] on link "Jax Network Construction" at bounding box center [91, 415] width 137 height 10
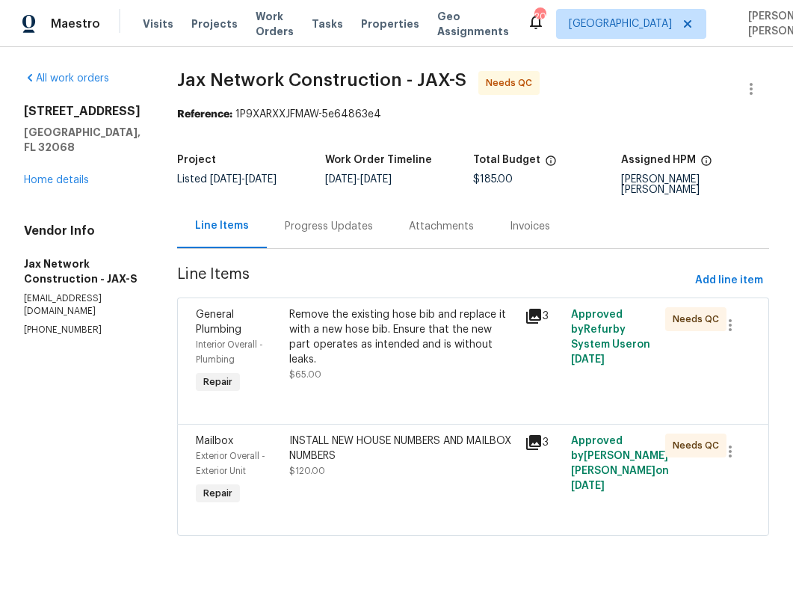
click at [389, 307] on div "Remove the existing hose bib and replace it with a new hose bib. Ensure that th…" at bounding box center [402, 337] width 226 height 60
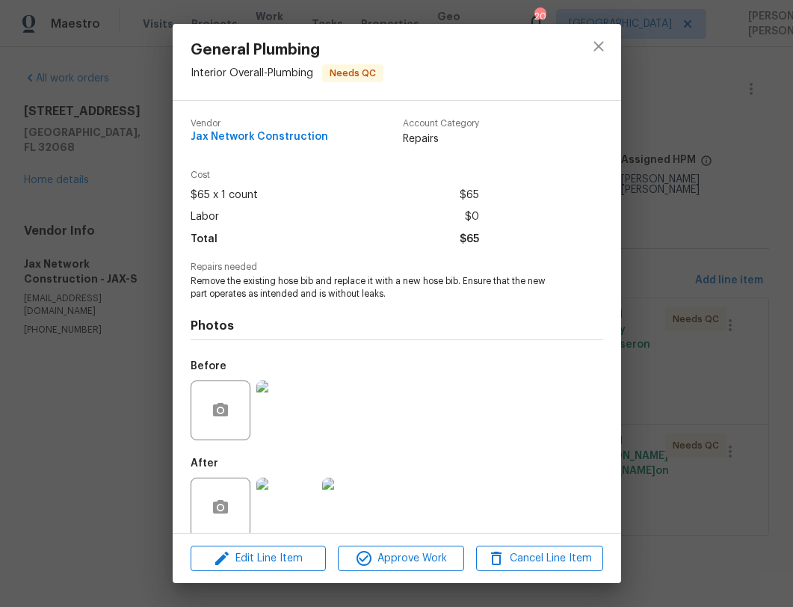
click at [300, 494] on img at bounding box center [286, 507] width 60 height 60
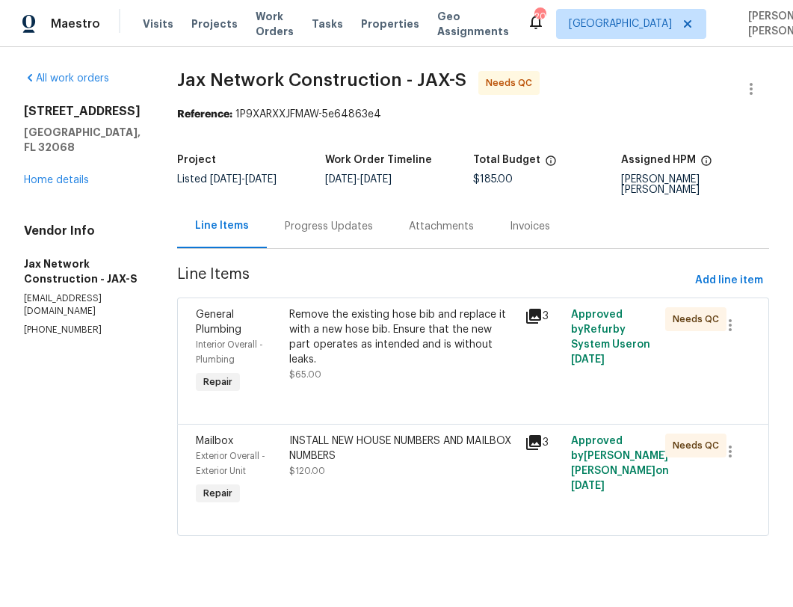
click at [421, 311] on div "Remove the existing hose bib and replace it with a new hose bib. Ensure that th…" at bounding box center [402, 337] width 226 height 60
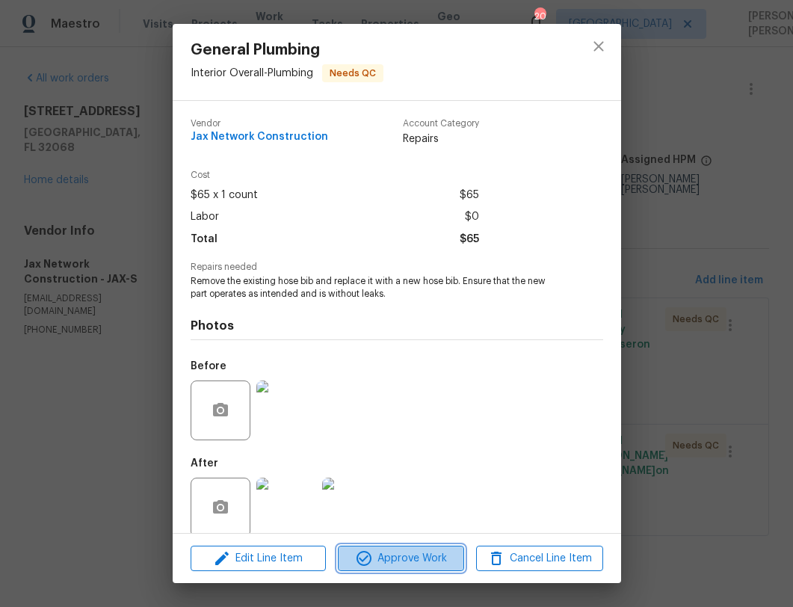
click at [429, 554] on span "Approve Work" at bounding box center [400, 558] width 117 height 19
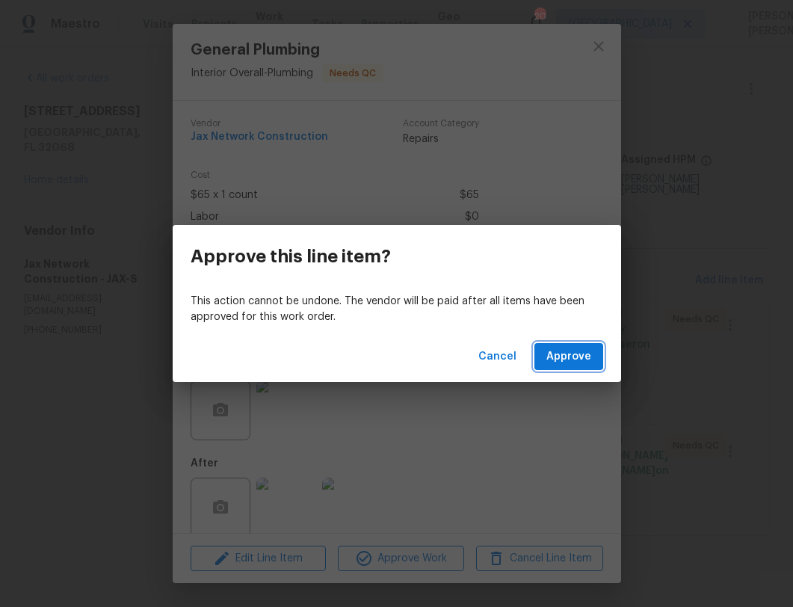
click at [577, 355] on span "Approve" at bounding box center [568, 356] width 45 height 19
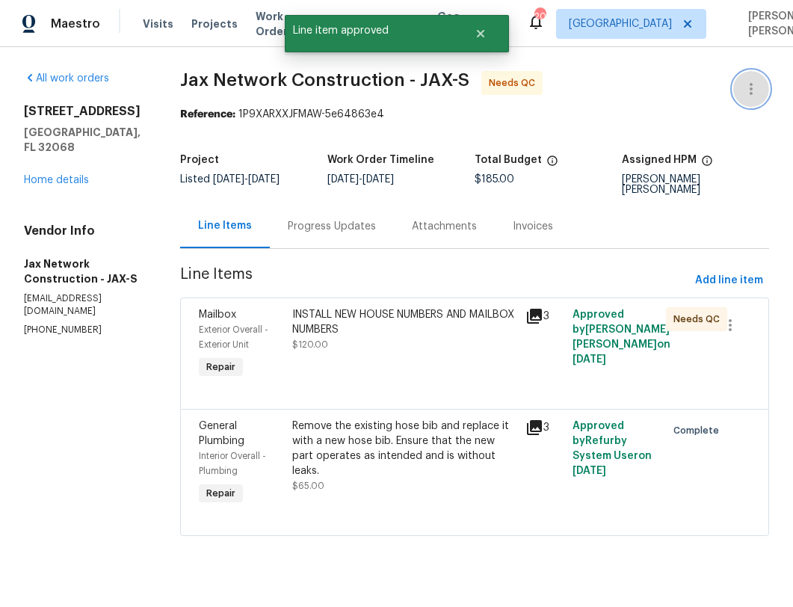
click at [767, 84] on button "button" at bounding box center [751, 89] width 36 height 36
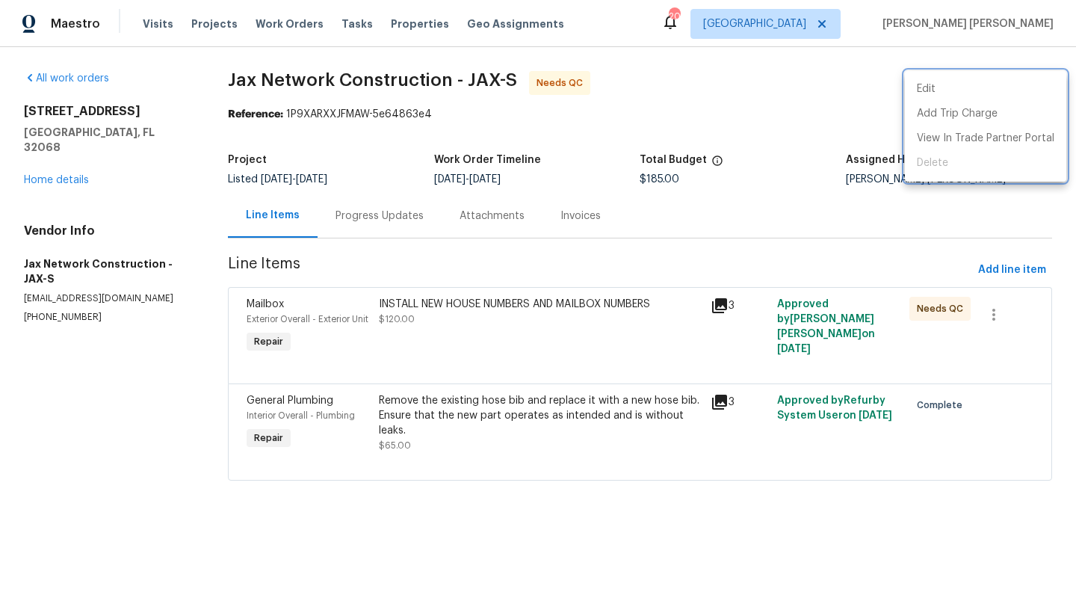
click at [848, 102] on div at bounding box center [538, 303] width 1076 height 607
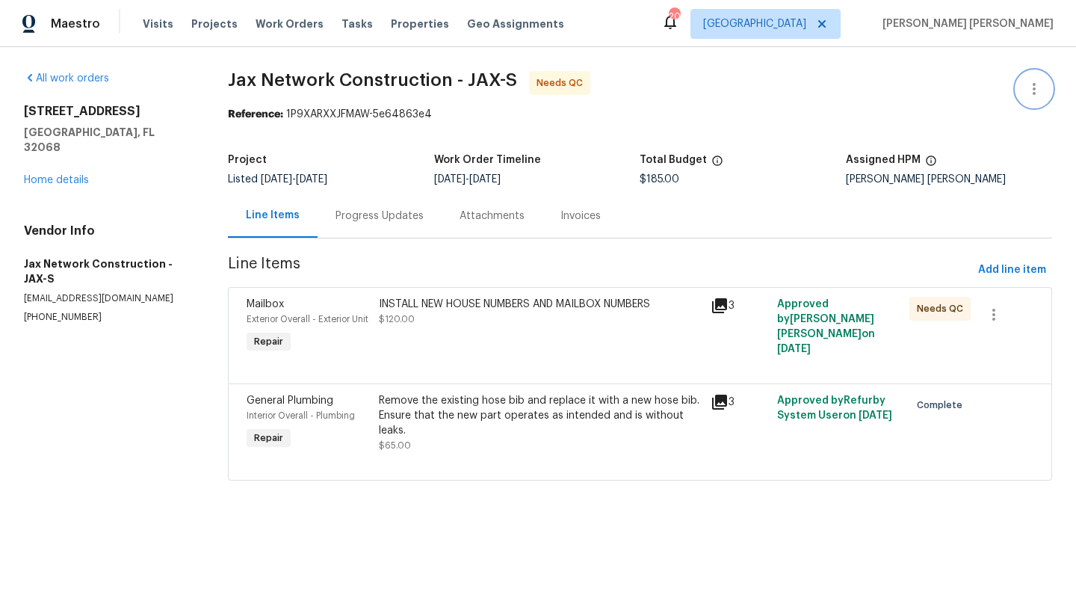
click at [1037, 98] on button "button" at bounding box center [1034, 89] width 36 height 36
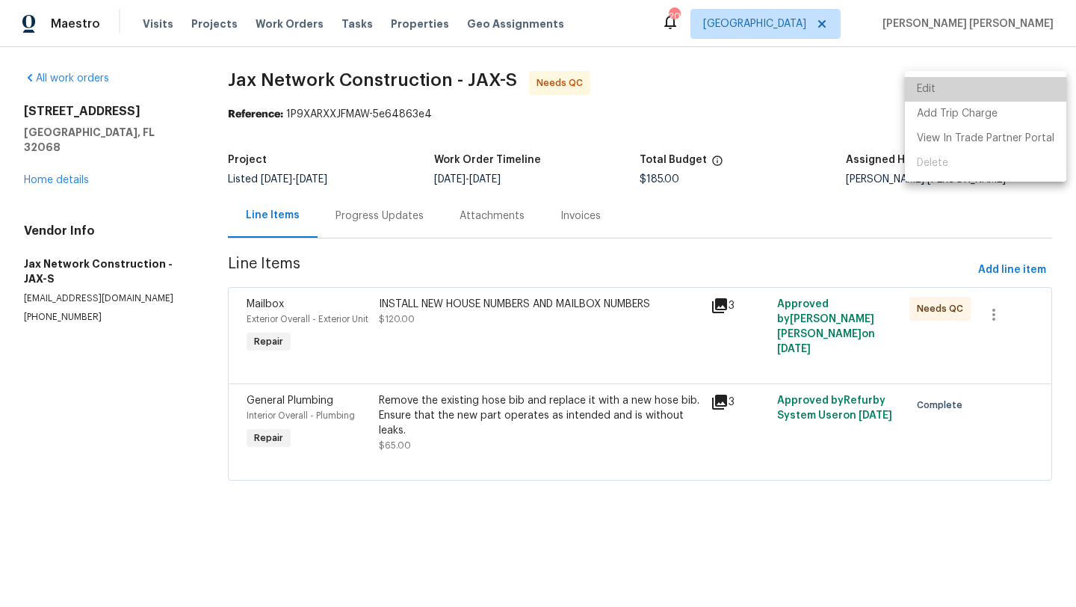
drag, startPoint x: 1037, startPoint y: 98, endPoint x: 1015, endPoint y: 98, distance: 21.7
click at [1036, 98] on li "Edit" at bounding box center [985, 89] width 161 height 25
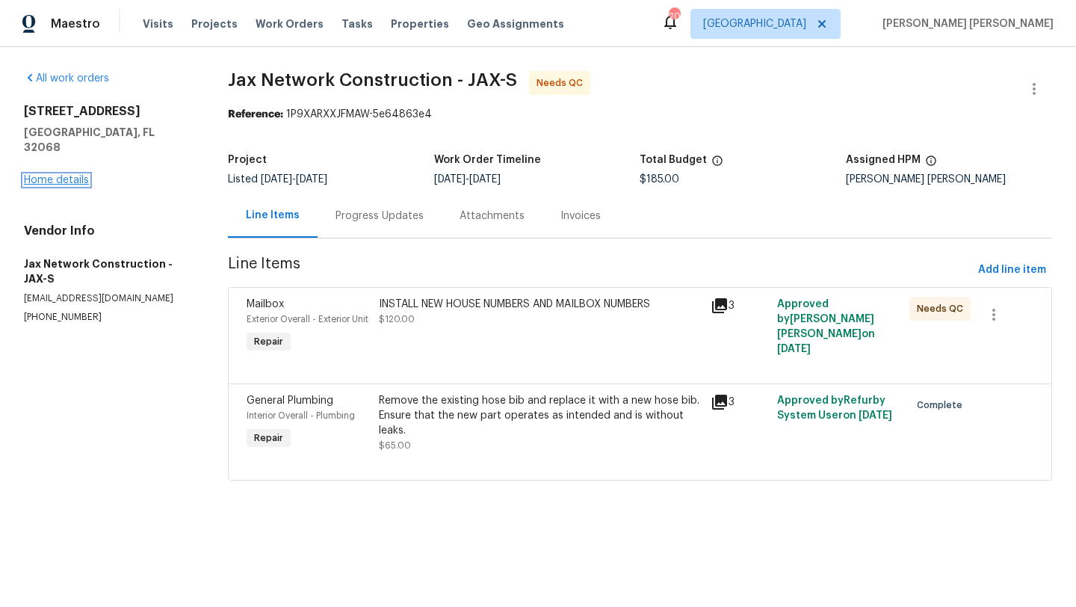
click at [88, 175] on link "Home details" at bounding box center [56, 180] width 65 height 10
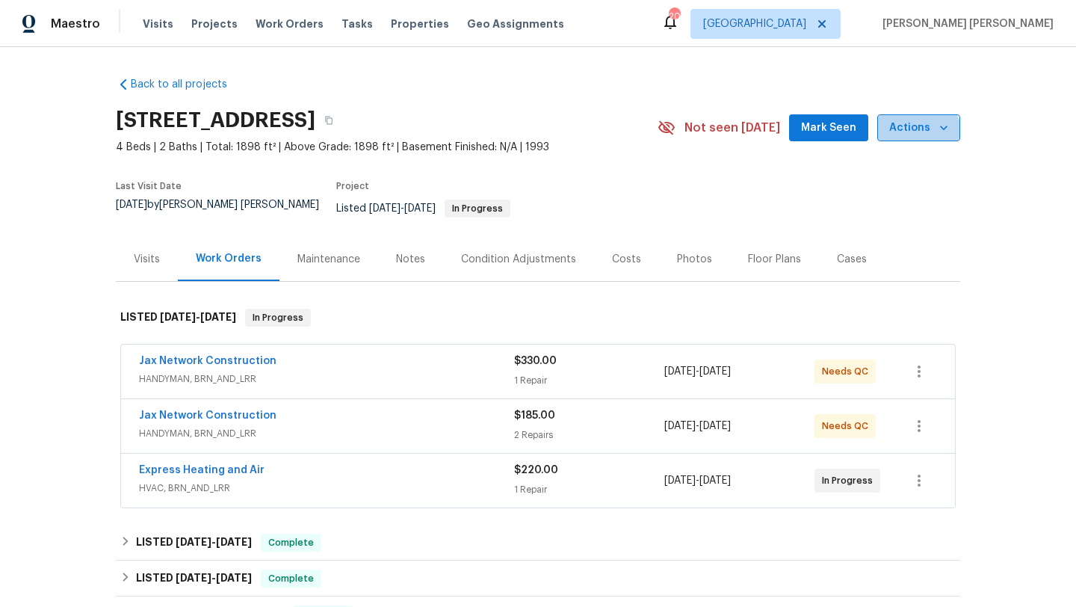
click at [905, 139] on button "Actions" at bounding box center [918, 128] width 83 height 28
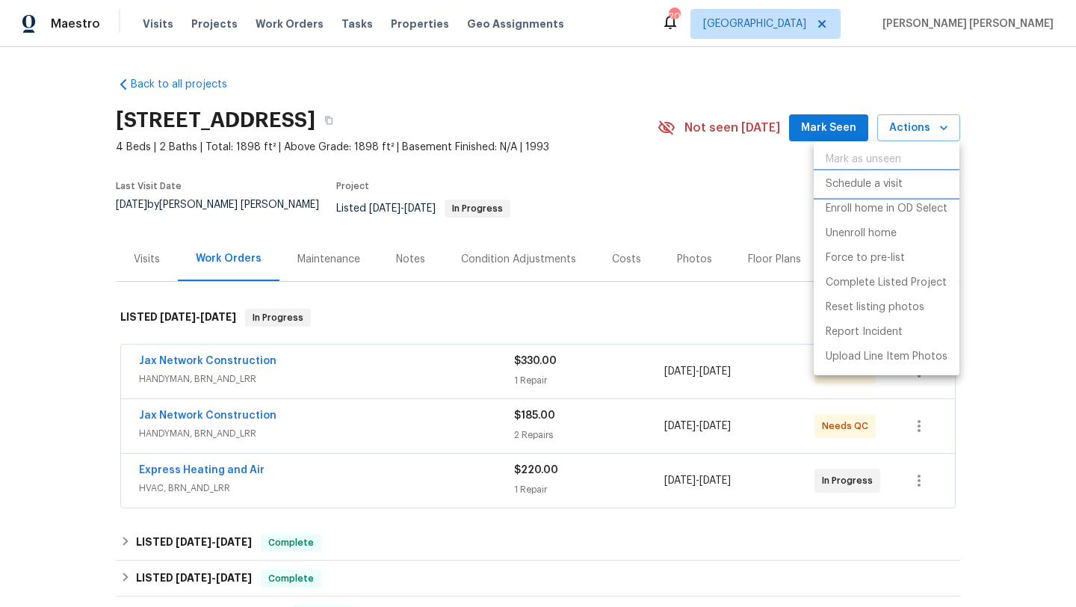
click at [890, 182] on p "Schedule a visit" at bounding box center [864, 184] width 77 height 16
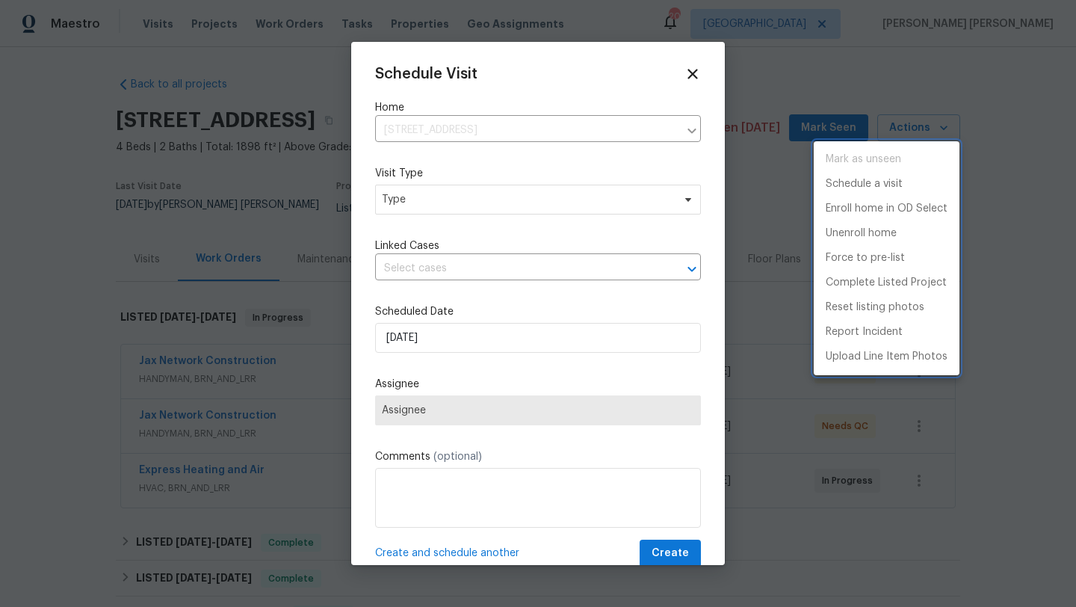
click at [489, 217] on div at bounding box center [538, 303] width 1076 height 607
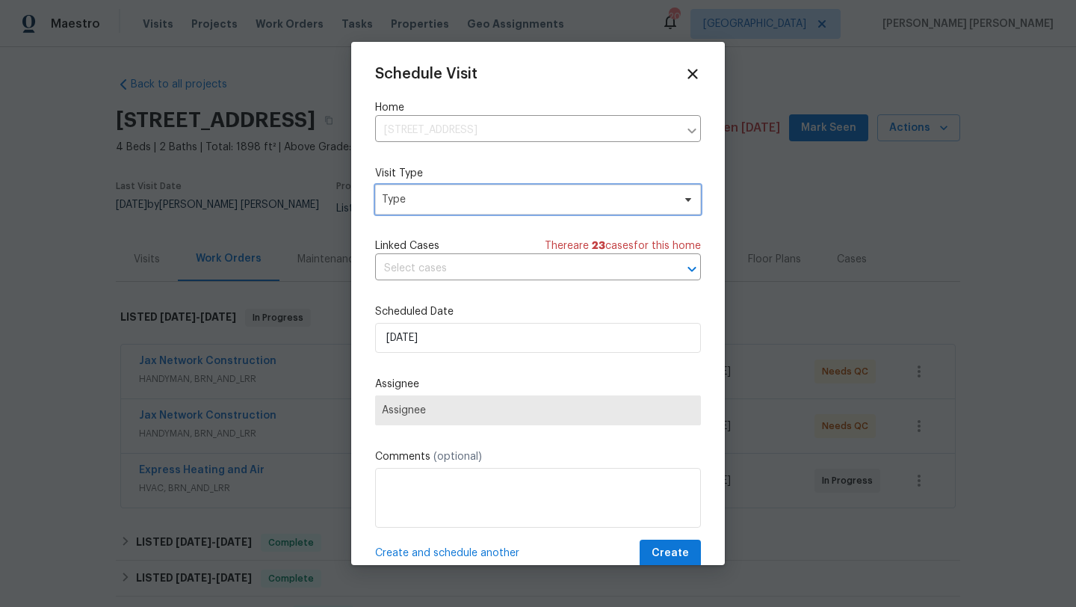
click at [492, 208] on span "Type" at bounding box center [538, 200] width 326 height 30
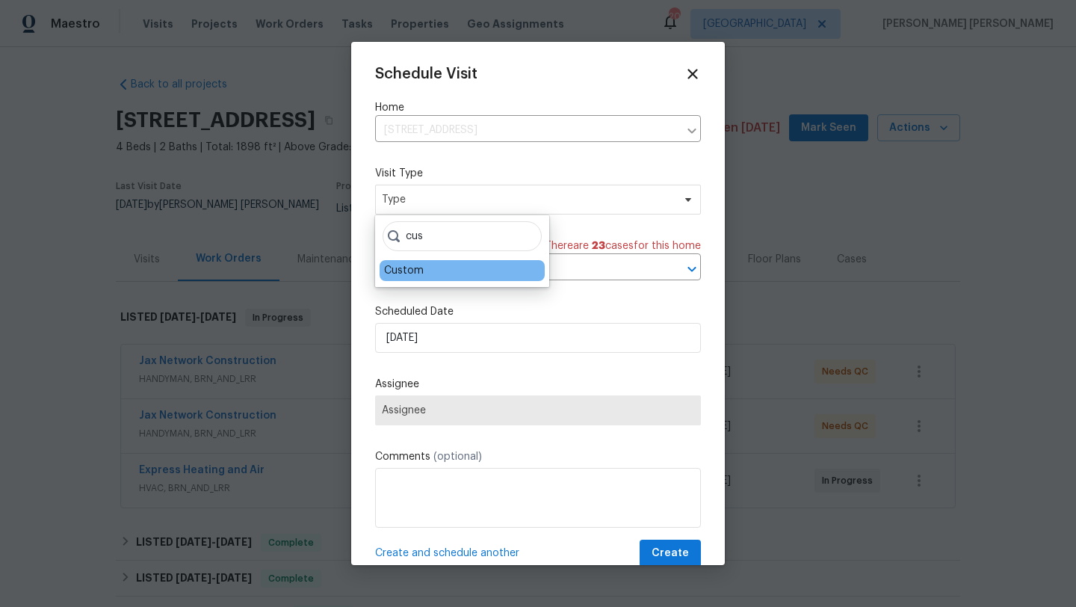
type input "cus"
click at [448, 267] on div "Custom" at bounding box center [462, 270] width 165 height 21
click at [417, 275] on div "Custom" at bounding box center [404, 270] width 40 height 15
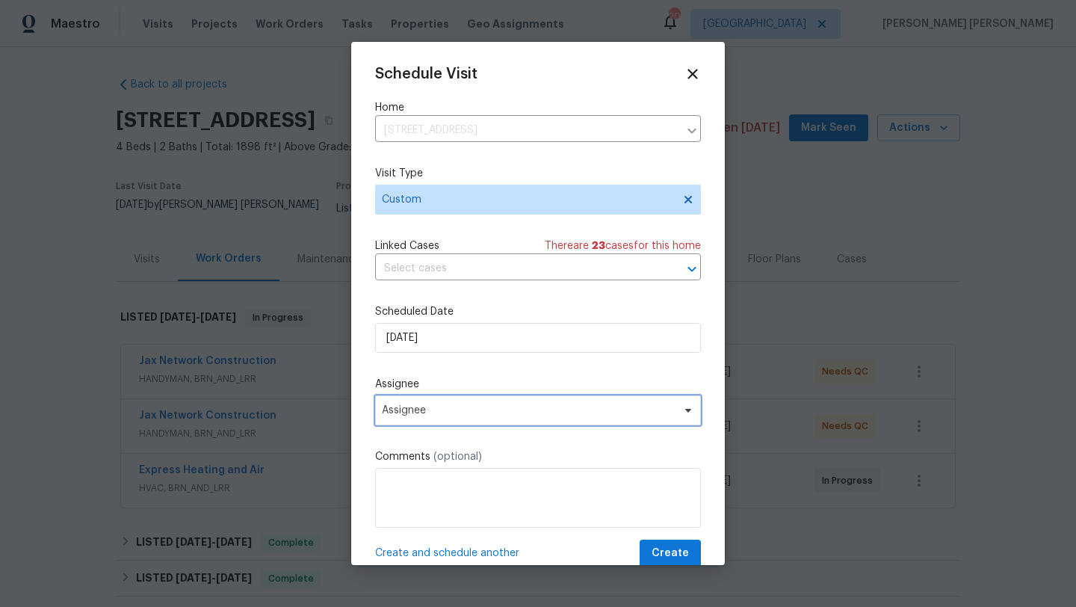
click at [427, 409] on span "Assignee" at bounding box center [528, 410] width 293 height 12
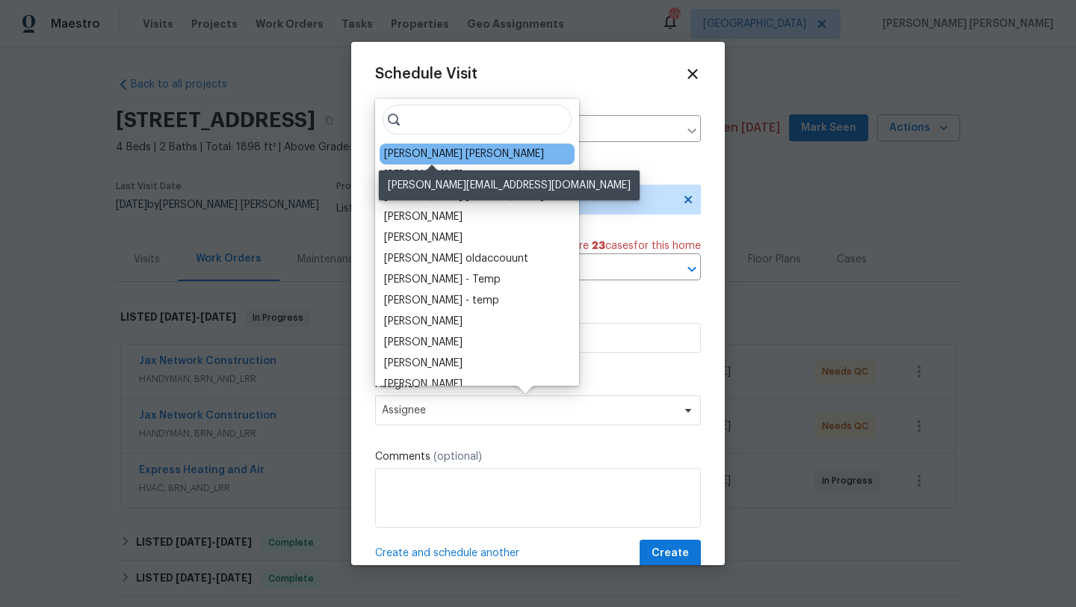
click at [460, 154] on div "[PERSON_NAME] [PERSON_NAME]" at bounding box center [464, 153] width 160 height 15
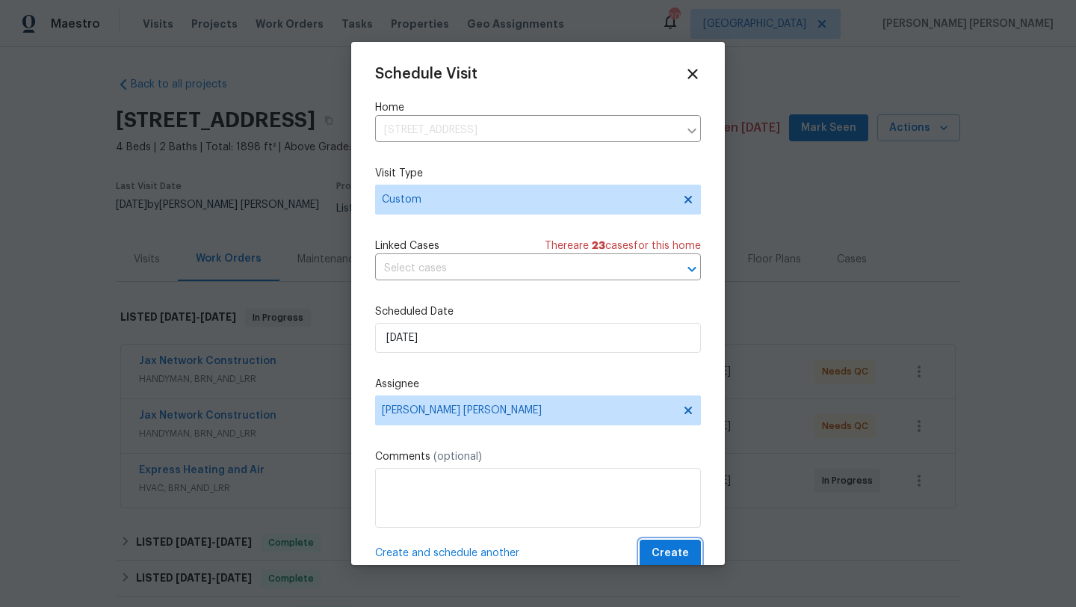
click at [686, 550] on span "Create" at bounding box center [669, 553] width 37 height 19
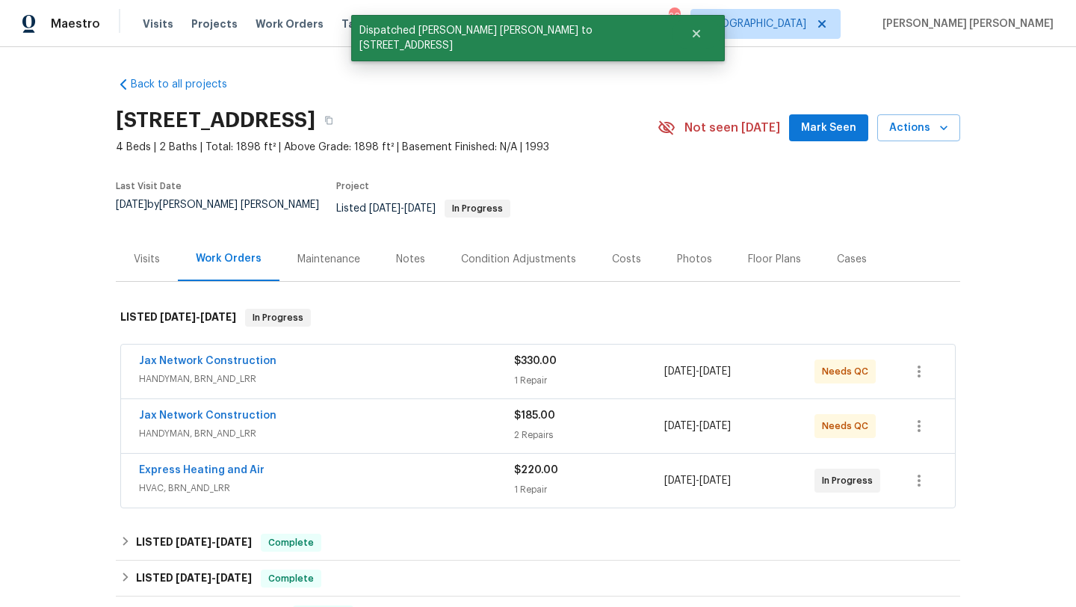
click at [677, 253] on div "Photos" at bounding box center [694, 259] width 35 height 15
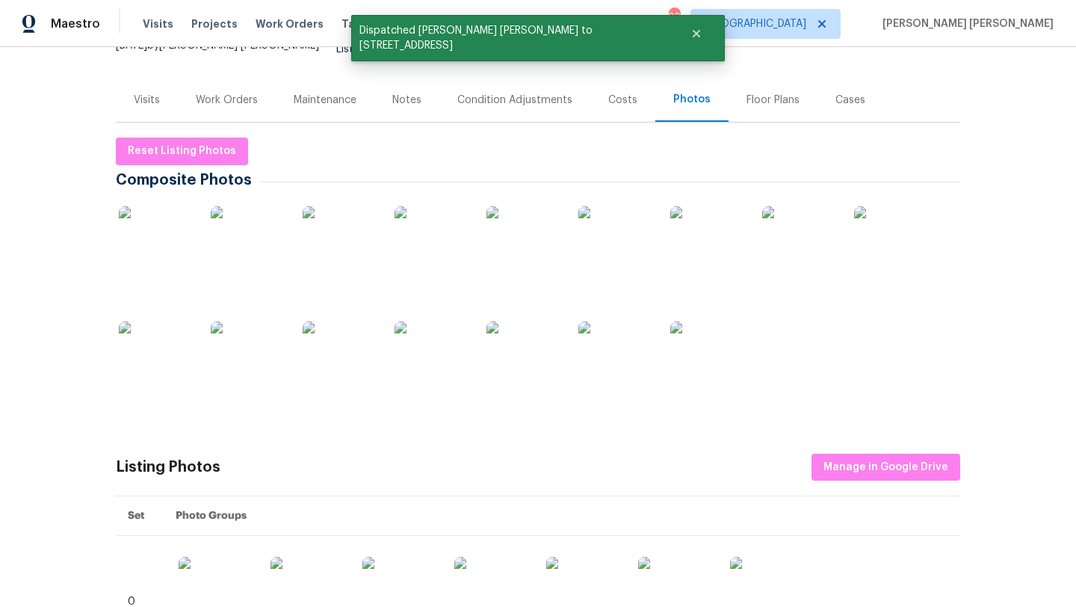
scroll to position [176, 0]
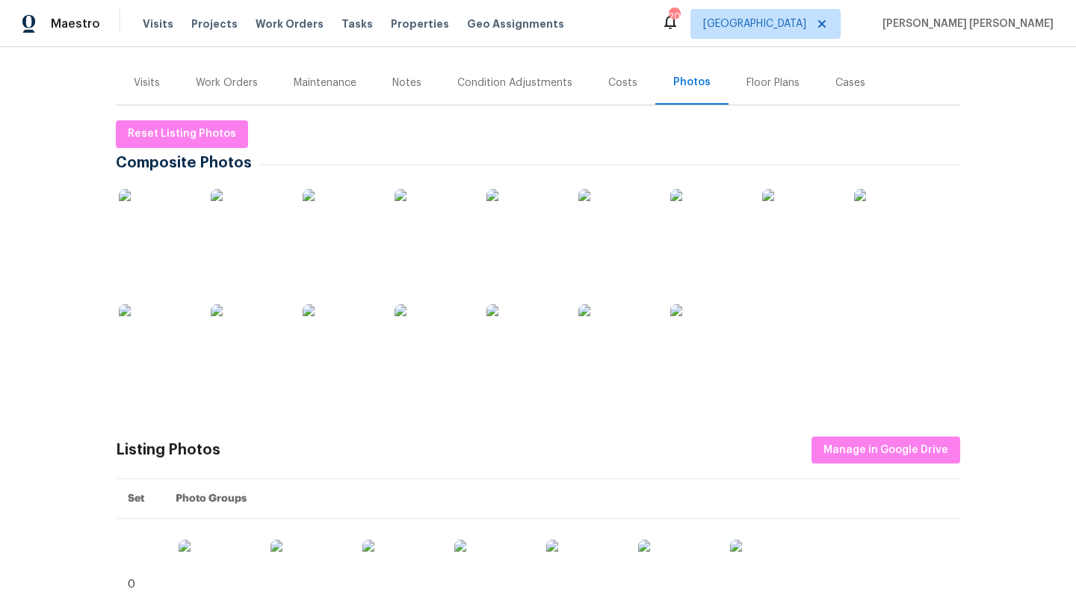
click at [717, 237] on img at bounding box center [707, 226] width 75 height 75
click at [218, 83] on div "Work Orders" at bounding box center [227, 83] width 98 height 44
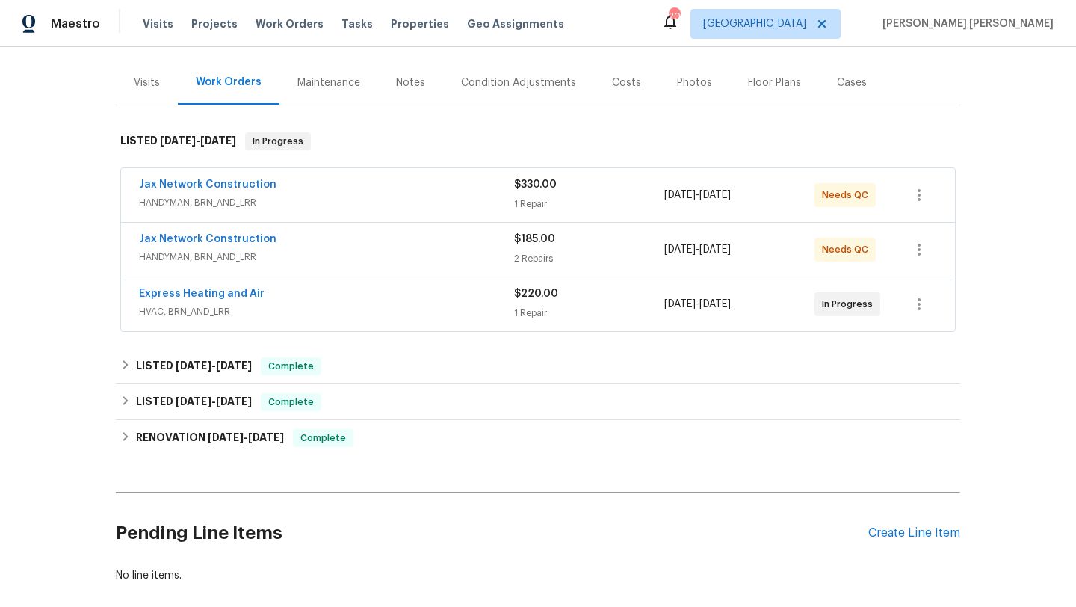
click at [267, 195] on span "HANDYMAN, BRN_AND_LRR" at bounding box center [326, 202] width 375 height 15
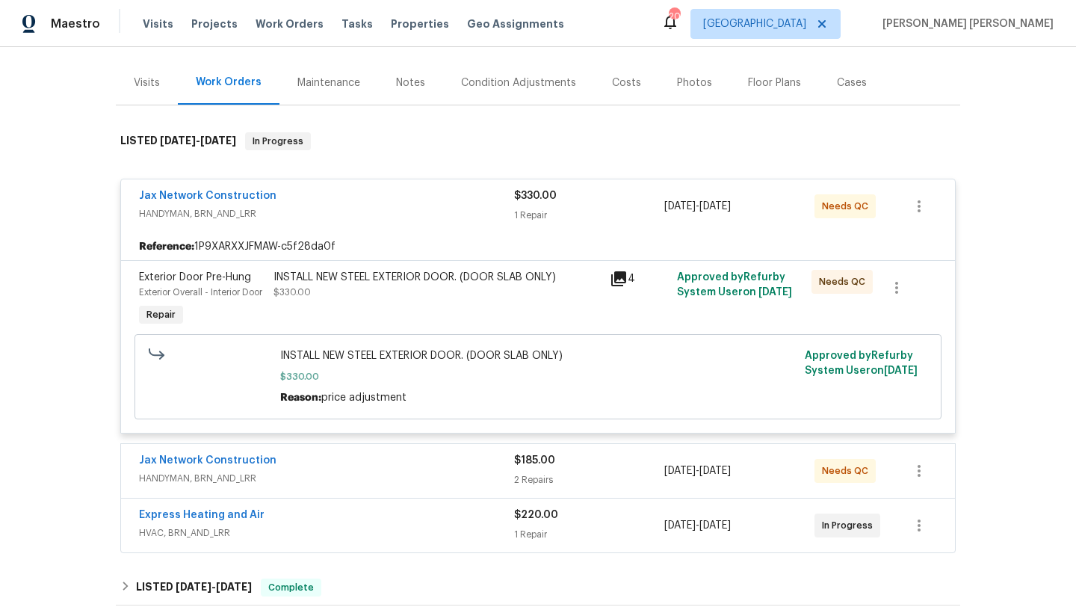
click at [318, 282] on div "INSTALL NEW STEEL EXTERIOR DOOR. (DOOR SLAB ONLY) $330.00" at bounding box center [436, 285] width 327 height 30
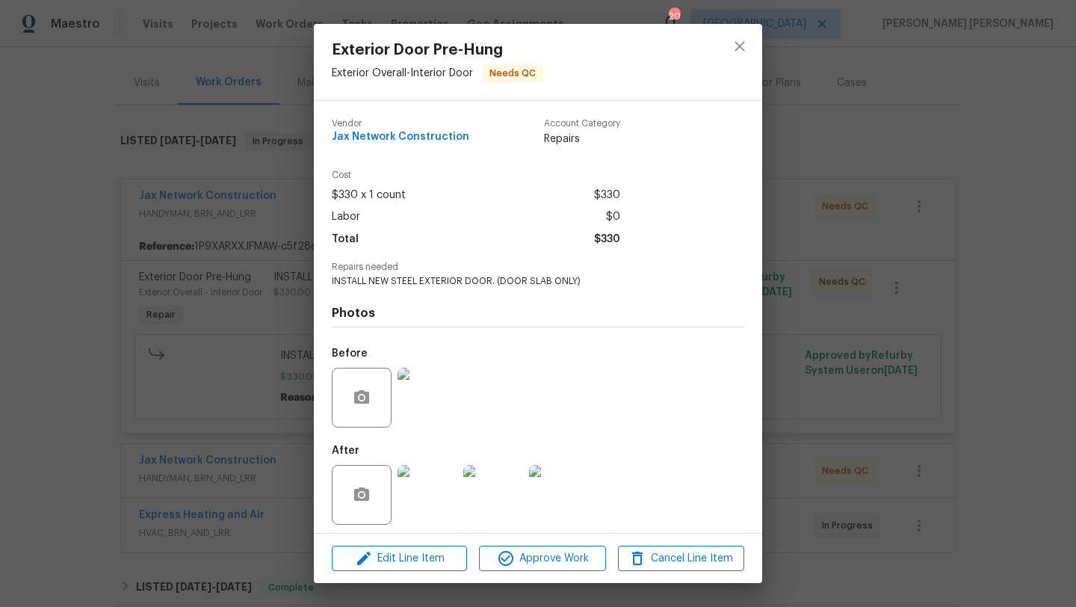
click at [433, 391] on img at bounding box center [427, 398] width 60 height 60
